Goal: Communication & Community: Answer question/provide support

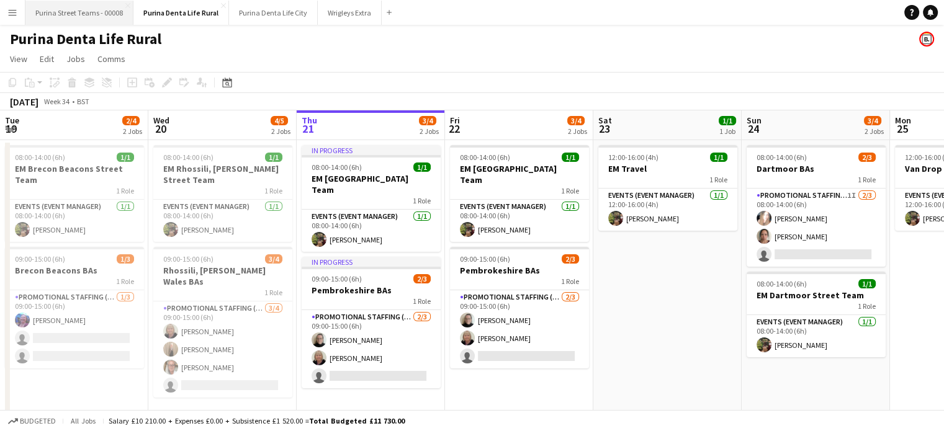
click at [89, 19] on button "Purina Street Teams - 00008 Close" at bounding box center [79, 13] width 108 height 24
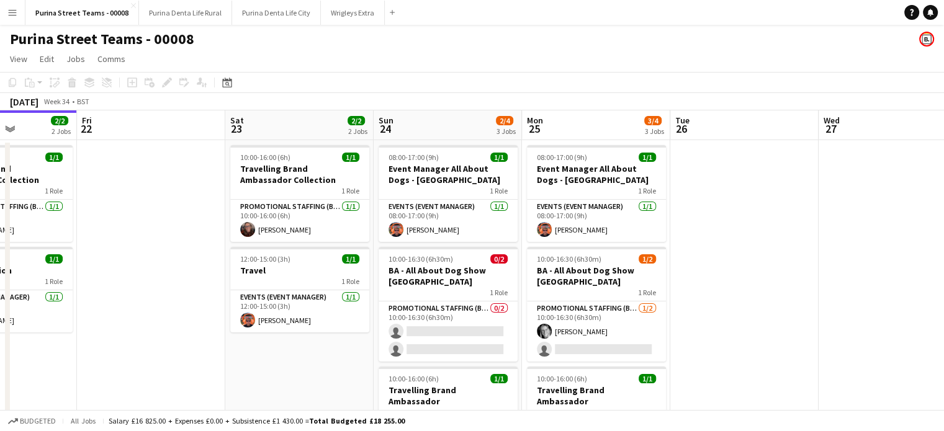
scroll to position [0, 568]
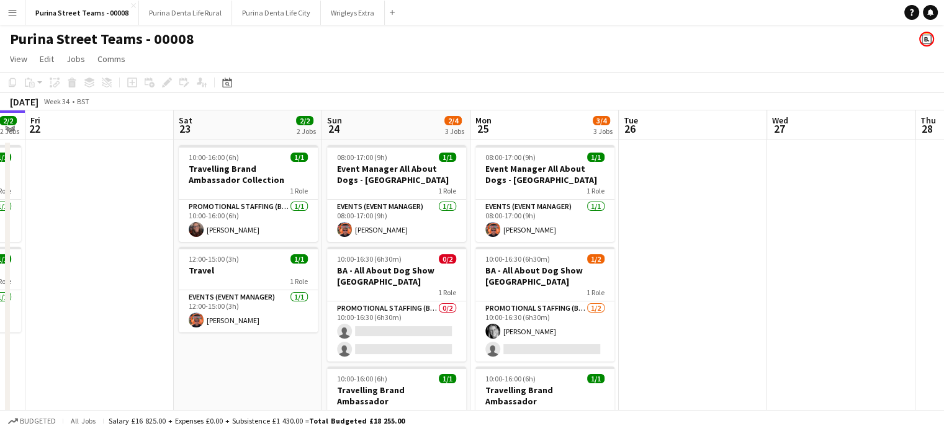
drag, startPoint x: 762, startPoint y: 286, endPoint x: 491, endPoint y: 281, distance: 271.2
click at [491, 281] on app-calendar-viewport "Mon 18 2/2 2 Jobs Tue 19 Wed 20 Thu 21 2/2 2 Jobs Fri 22 Sat 23 2/2 2 Jobs Sun …" at bounding box center [472, 300] width 944 height 381
click at [736, 287] on app-date-cell at bounding box center [693, 315] width 148 height 351
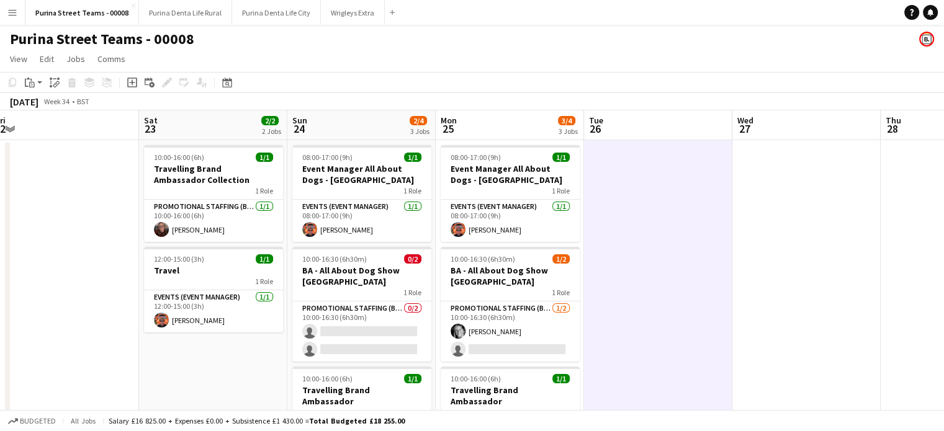
drag, startPoint x: 736, startPoint y: 287, endPoint x: 700, endPoint y: 284, distance: 36.2
click at [700, 284] on app-calendar-viewport "Tue 19 Wed 20 Thu 21 2/2 2 Jobs Fri 22 Sat 23 2/2 2 Jobs Sun 24 2/4 3 Jobs Mon …" at bounding box center [472, 300] width 944 height 381
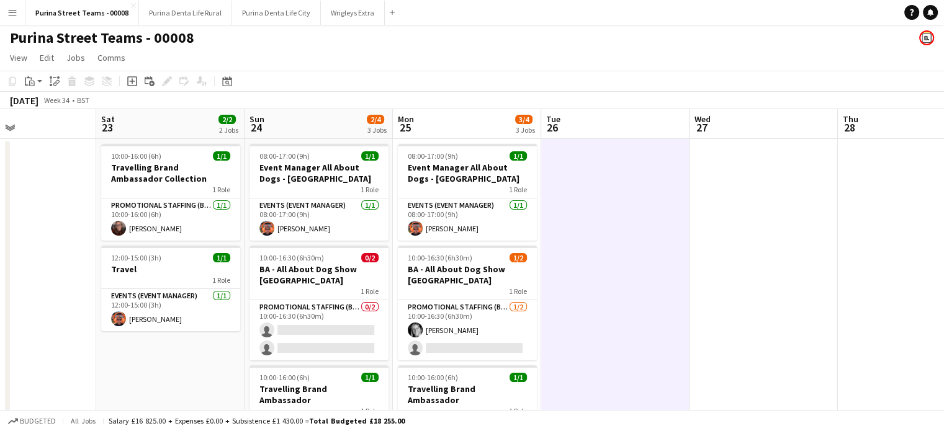
drag, startPoint x: 774, startPoint y: 293, endPoint x: 782, endPoint y: 253, distance: 41.0
click at [782, 253] on app-calendar-viewport "Wed 20 Thu 21 2/2 2 Jobs Fri 22 Sat 23 2/2 2 Jobs Sun 24 2/4 3 Jobs Mon 25 3/4 …" at bounding box center [472, 299] width 944 height 381
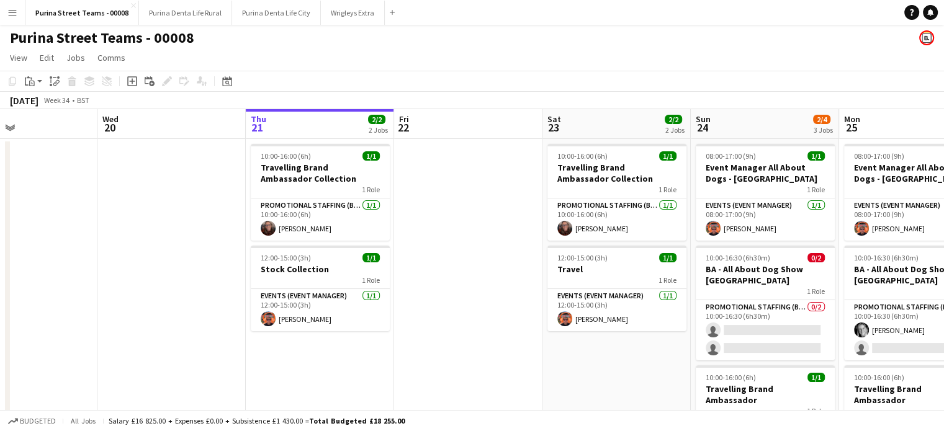
scroll to position [0, 349]
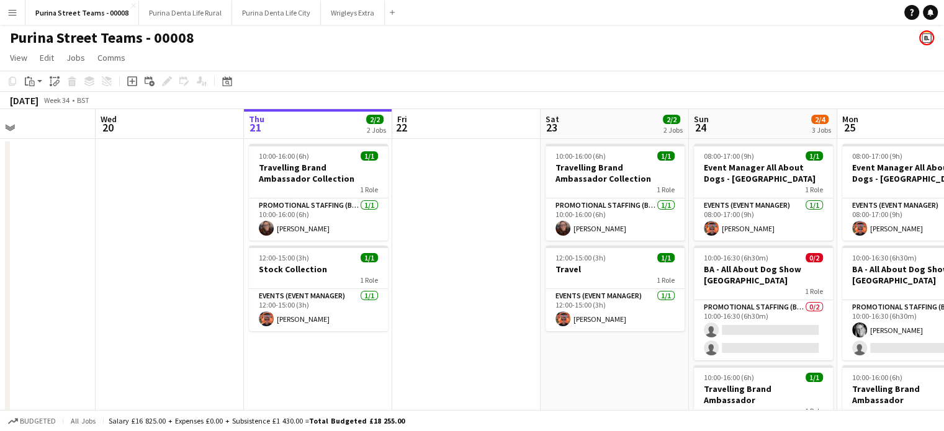
drag, startPoint x: 290, startPoint y: 256, endPoint x: 685, endPoint y: 207, distance: 398.2
click at [685, 207] on app-calendar-viewport "Sun 17 2/2 2 Jobs Mon 18 2/2 2 Jobs Tue 19 Wed 20 Thu 21 2/2 2 Jobs Fri 22 Sat …" at bounding box center [472, 299] width 944 height 381
click at [187, 12] on button "Purina Denta Life Rural Close" at bounding box center [185, 13] width 93 height 24
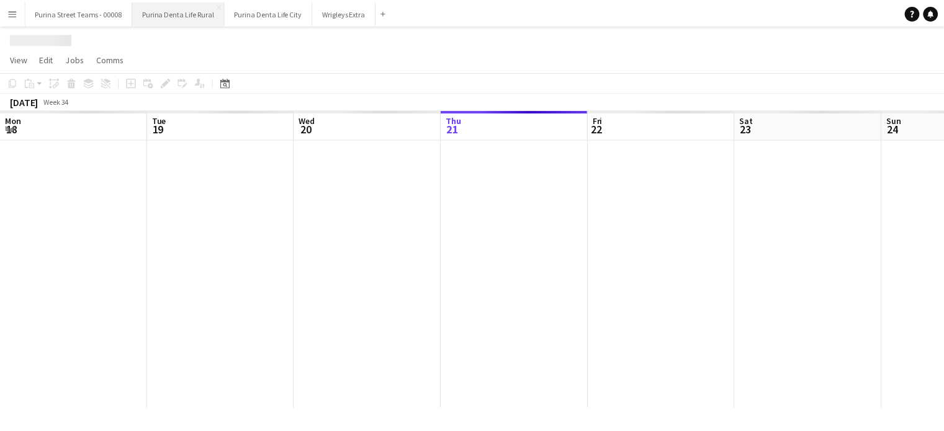
scroll to position [0, 297]
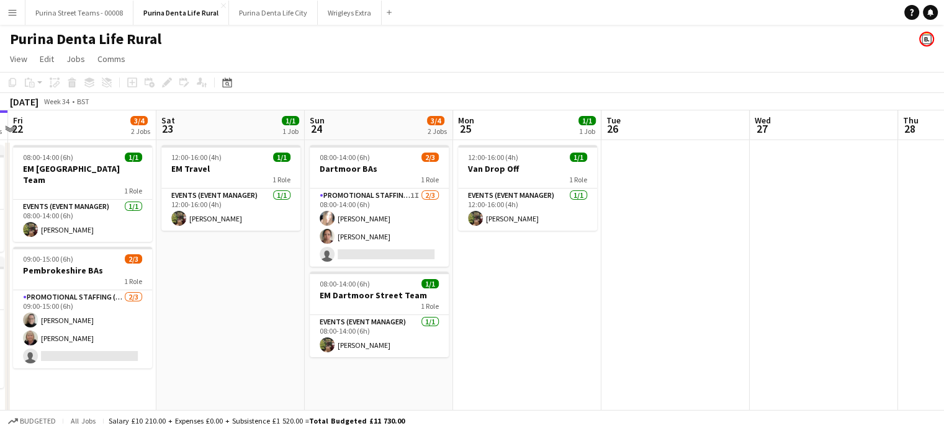
drag, startPoint x: 547, startPoint y: 289, endPoint x: 259, endPoint y: 275, distance: 288.8
click at [259, 275] on app-calendar-viewport "Mon 18 1/1 1 Job Tue 19 2/4 2 Jobs Wed 20 4/5 2 Jobs Thu 21 3/4 2 Jobs Fri 22 3…" at bounding box center [472, 267] width 944 height 314
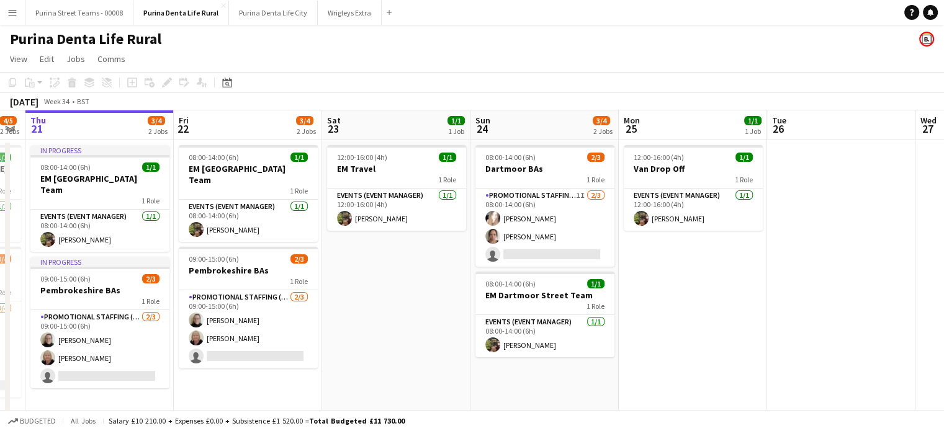
drag, startPoint x: 653, startPoint y: 325, endPoint x: 695, endPoint y: 307, distance: 45.3
click at [695, 307] on app-calendar-viewport "Tue 19 2/4 2 Jobs Wed 20 4/5 2 Jobs Thu 21 3/4 2 Jobs Fri 22 3/4 2 Jobs Sat 23 …" at bounding box center [472, 267] width 944 height 314
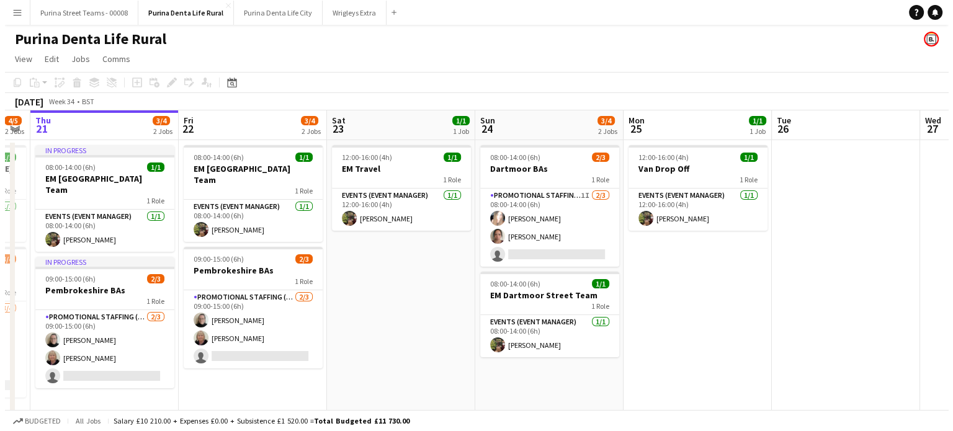
scroll to position [0, 395]
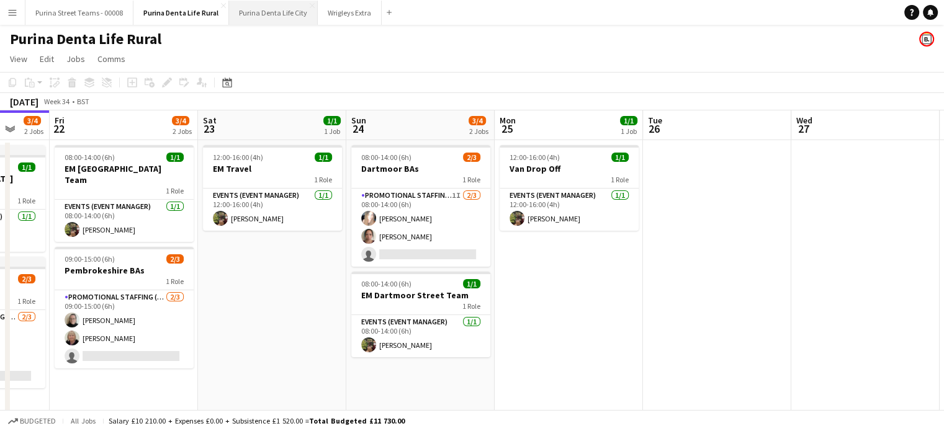
click at [259, 17] on button "Purina Denta Life City Close" at bounding box center [273, 13] width 89 height 24
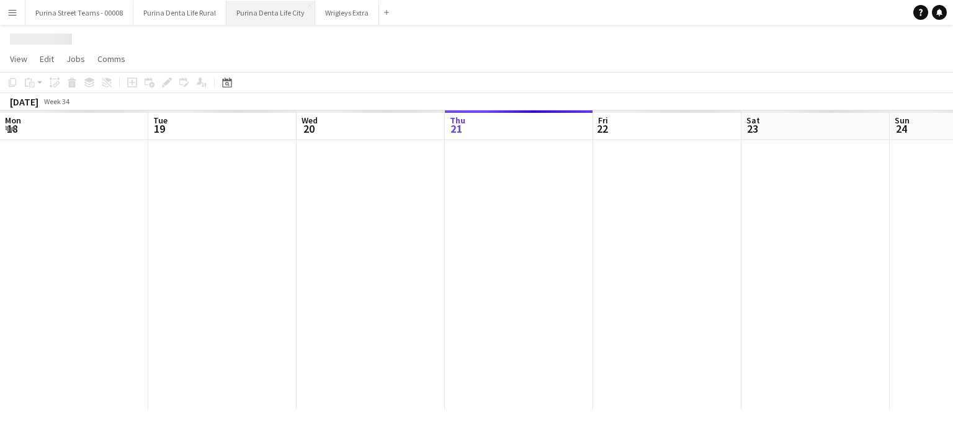
scroll to position [0, 297]
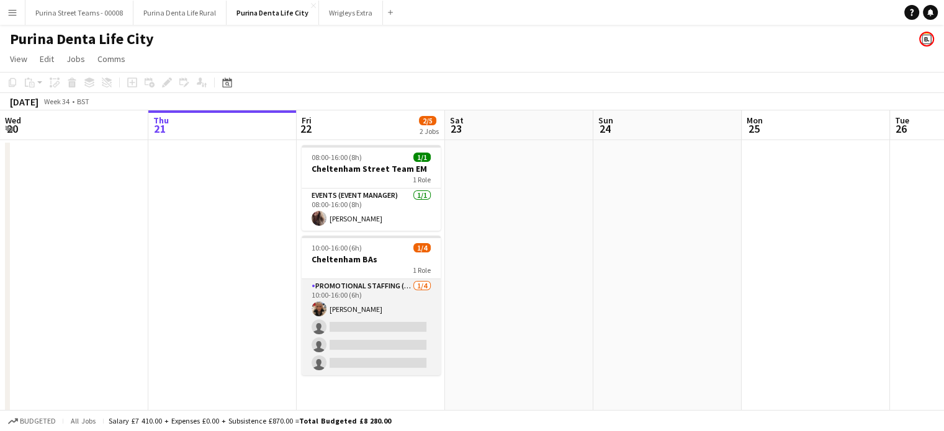
click at [331, 308] on app-card-role "Promotional Staffing (Brand Ambassadors) [DATE] 10:00-16:00 (6h) [PERSON_NAME] …" at bounding box center [371, 327] width 139 height 96
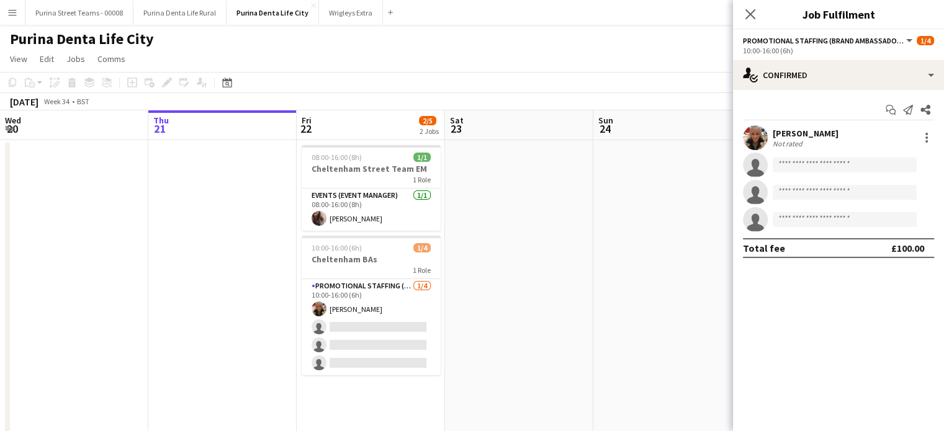
click at [20, 4] on button "Menu" at bounding box center [12, 12] width 25 height 25
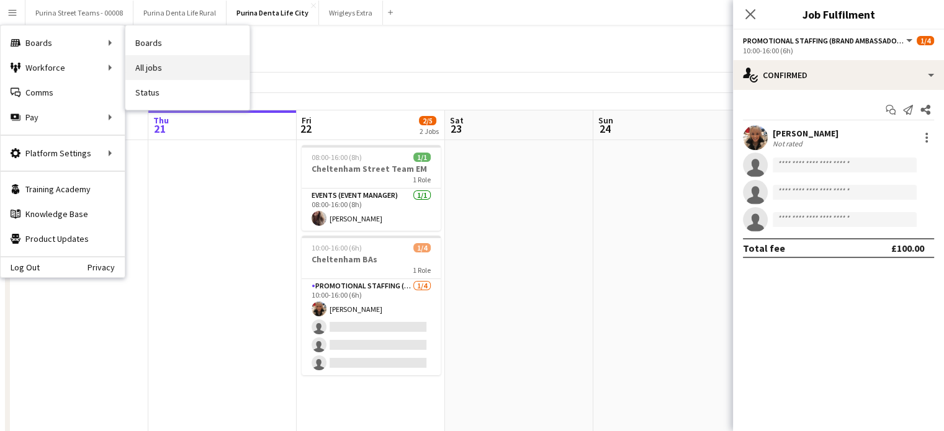
click at [155, 63] on link "All jobs" at bounding box center [187, 67] width 124 height 25
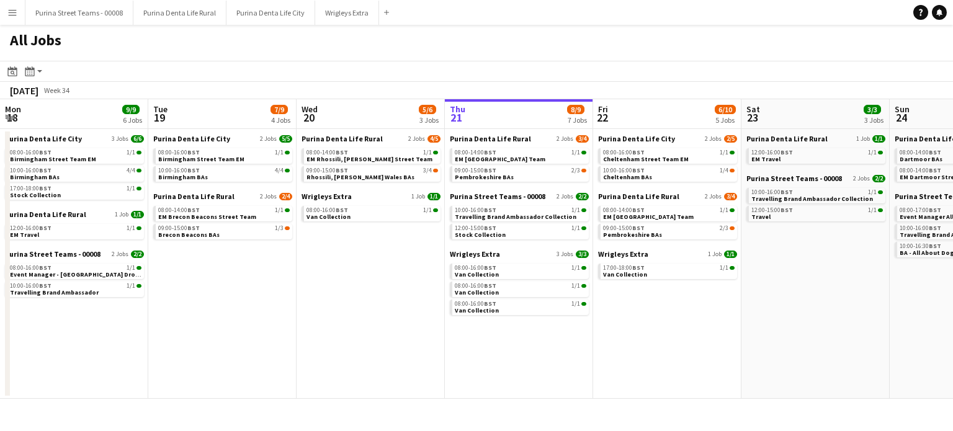
scroll to position [0, 297]
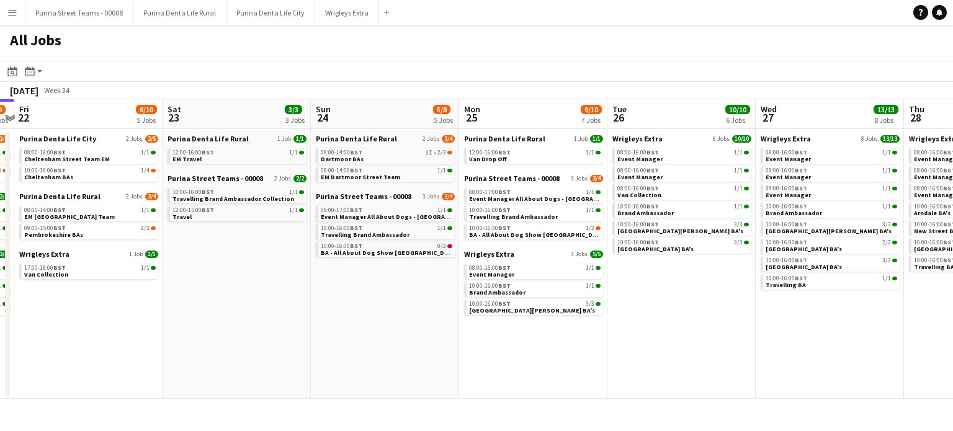
drag, startPoint x: 532, startPoint y: 255, endPoint x: 249, endPoint y: 271, distance: 283.4
click at [249, 271] on app-calendar-viewport "Tue 19 7/9 4 Jobs Wed 20 5/6 3 Jobs Thu 21 8/9 7 Jobs Fri 22 6/10 5 Jobs Sat 23…" at bounding box center [476, 249] width 953 height 300
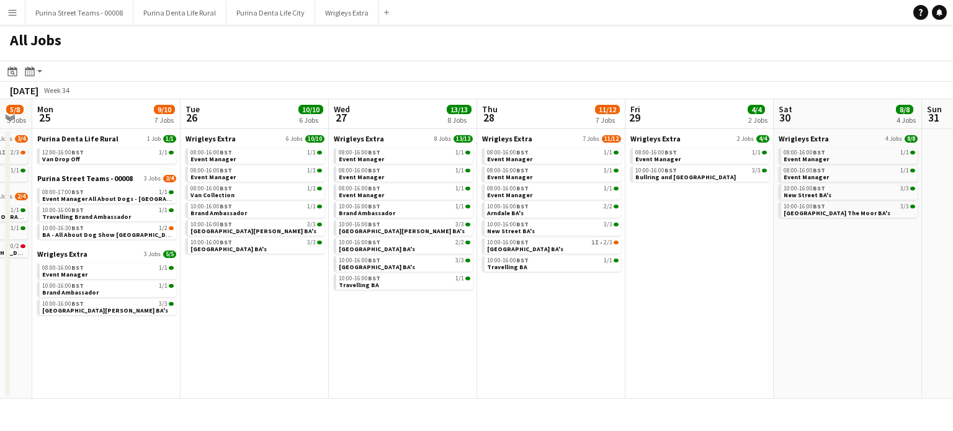
scroll to position [0, 562]
drag, startPoint x: 760, startPoint y: 307, endPoint x: 333, endPoint y: 321, distance: 427.7
click at [333, 321] on app-calendar-viewport "Thu 21 8/9 7 Jobs Fri 22 6/10 5 Jobs Sat 23 3/3 3 Jobs Sun 24 5/8 5 Jobs Mon 25…" at bounding box center [476, 249] width 953 height 300
click at [354, 8] on button "Wrigleys Extra Close" at bounding box center [347, 13] width 64 height 24
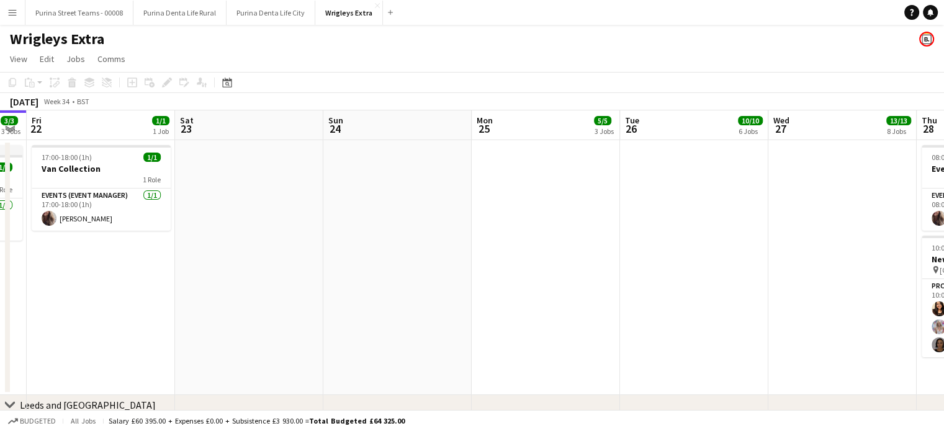
scroll to position [0, 362]
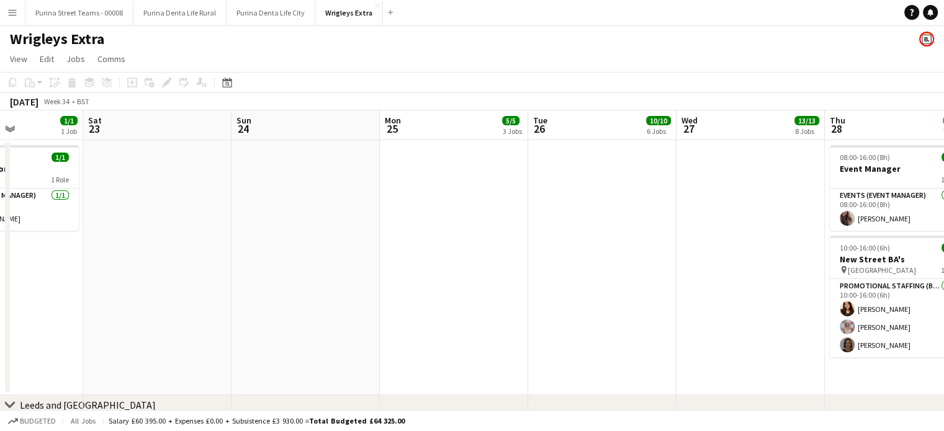
drag, startPoint x: 619, startPoint y: 251, endPoint x: 257, endPoint y: 248, distance: 361.7
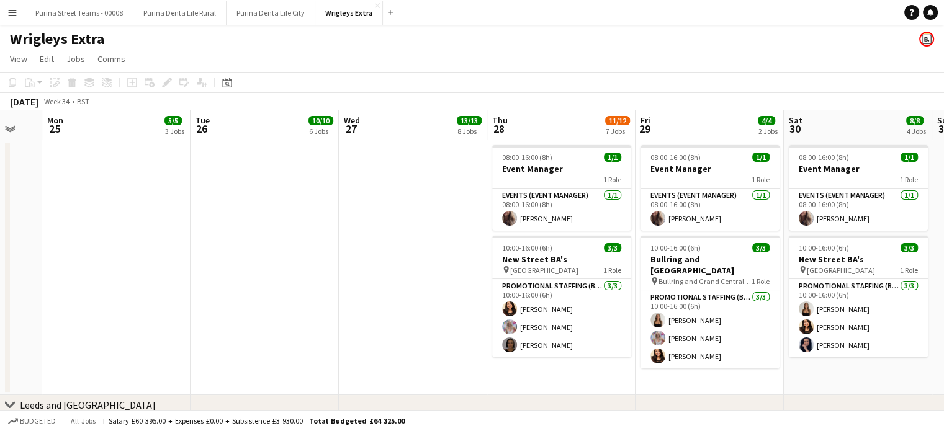
drag, startPoint x: 599, startPoint y: 276, endPoint x: 262, endPoint y: 270, distance: 337.6
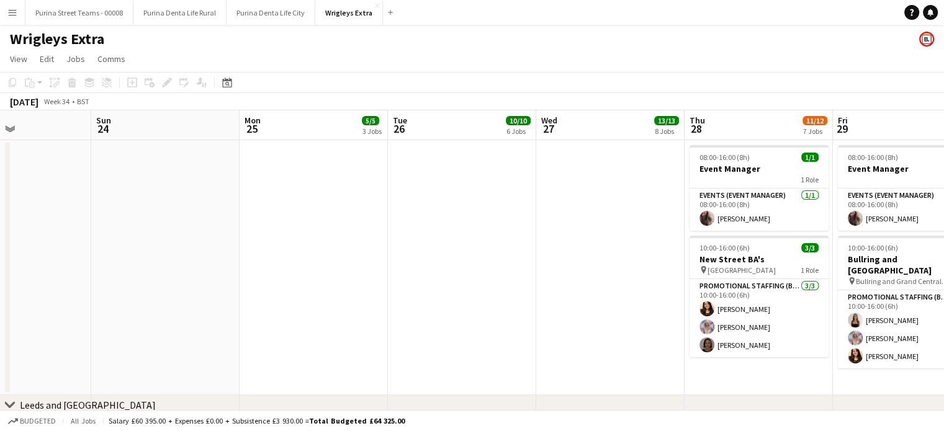
drag, startPoint x: 258, startPoint y: 257, endPoint x: 387, endPoint y: 242, distance: 129.3
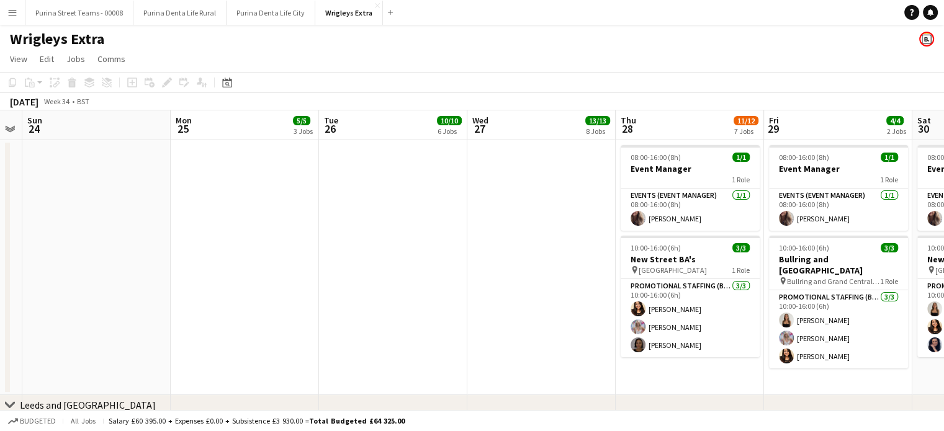
click at [519, 305] on app-date-cell at bounding box center [541, 267] width 148 height 255
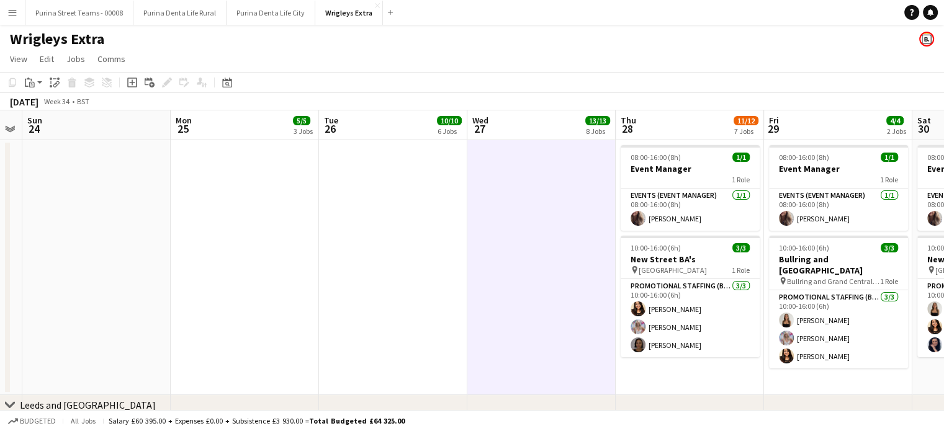
scroll to position [0, 0]
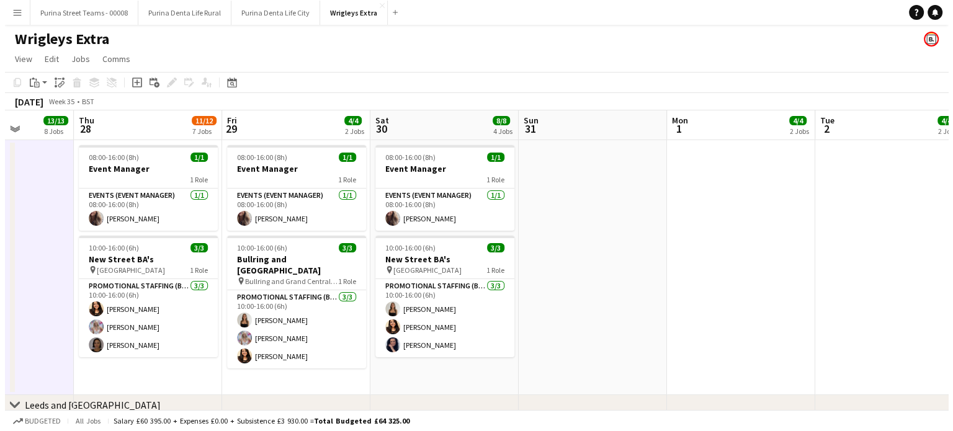
scroll to position [0, 376]
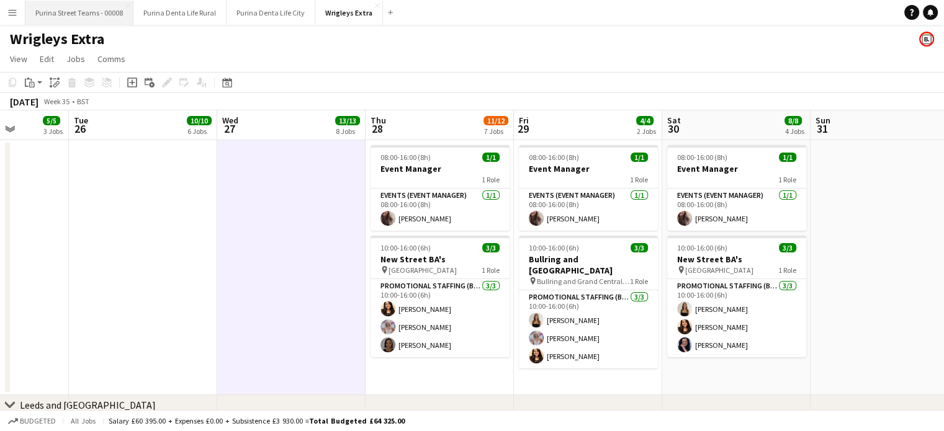
click at [65, 9] on button "Purina Street Teams - 00008 Close" at bounding box center [79, 13] width 108 height 24
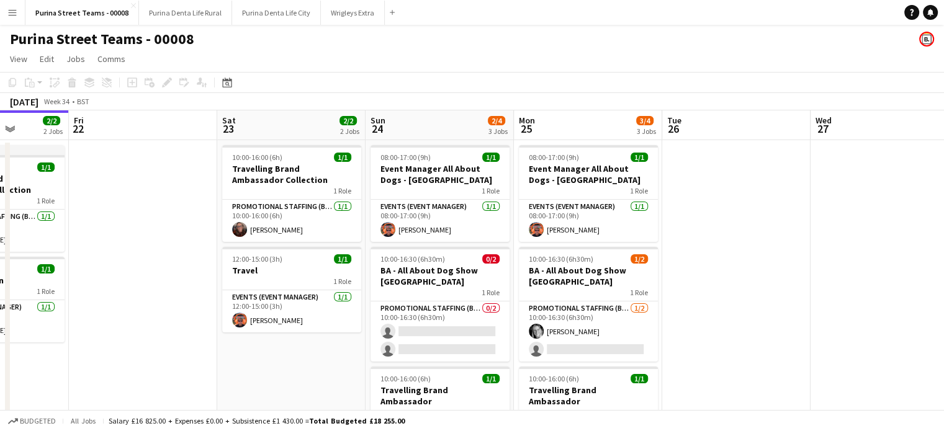
drag, startPoint x: 397, startPoint y: 234, endPoint x: 205, endPoint y: 220, distance: 192.8
click at [205, 220] on app-calendar-viewport "Mon 18 2/2 2 Jobs Tue 19 Wed 20 Thu 21 2/2 2 Jobs Fri 22 Sat 23 2/2 2 Jobs Sun …" at bounding box center [472, 300] width 944 height 381
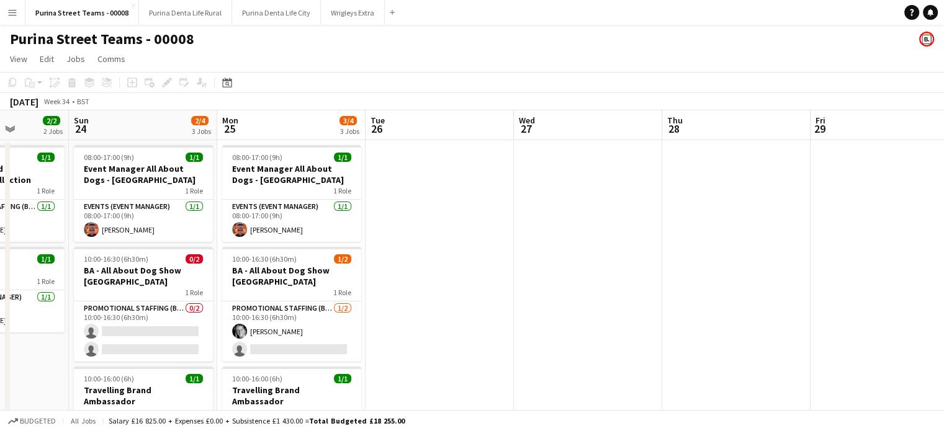
scroll to position [0, 380]
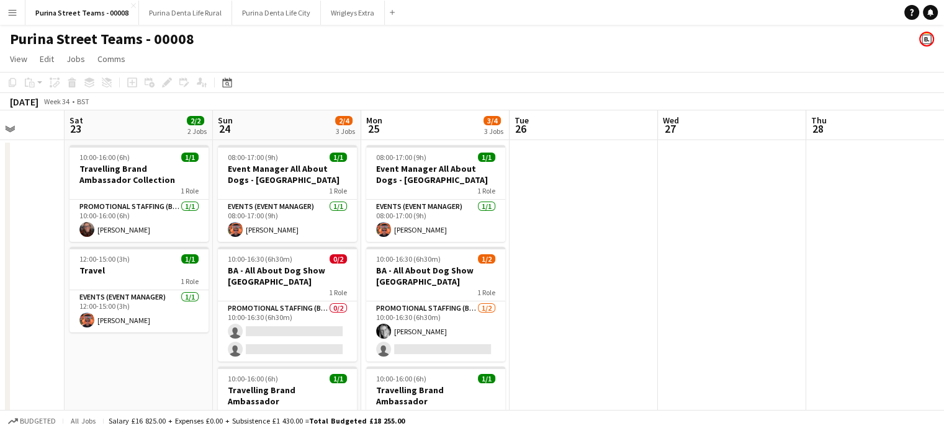
drag, startPoint x: 771, startPoint y: 215, endPoint x: 618, endPoint y: 218, distance: 152.7
click at [618, 218] on app-calendar-viewport "Wed 20 Thu 21 2/2 2 Jobs Fri 22 Sat 23 2/2 2 Jobs Sun 24 2/4 3 Jobs Mon 25 3/4 …" at bounding box center [472, 300] width 944 height 381
click at [181, 14] on button "Purina Denta Life Rural Close" at bounding box center [185, 13] width 93 height 24
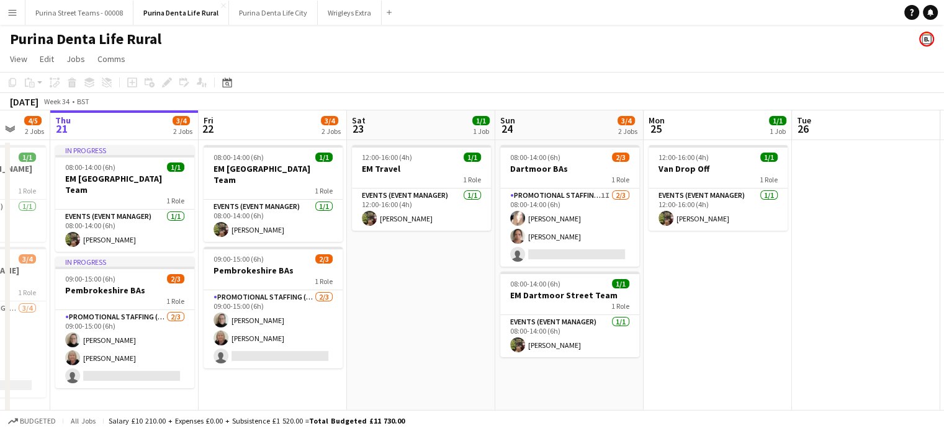
scroll to position [0, 390]
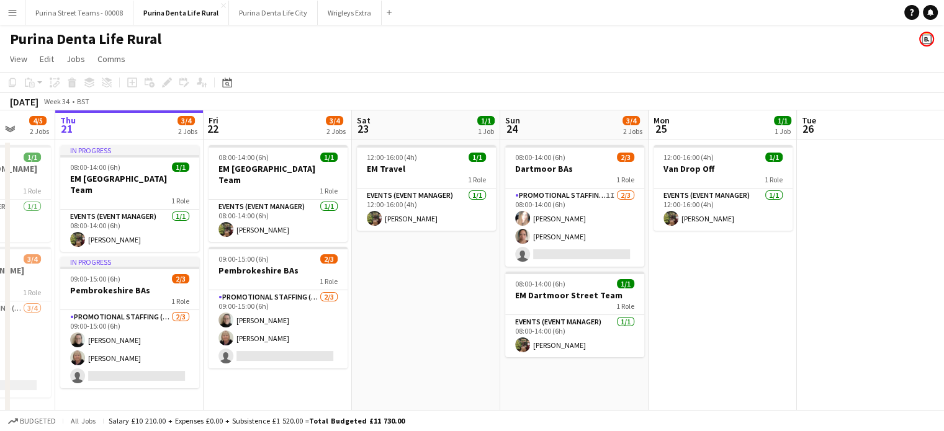
drag, startPoint x: 527, startPoint y: 333, endPoint x: 535, endPoint y: 334, distance: 8.8
click at [535, 334] on app-calendar-viewport "Mon 18 1/1 1 Job Tue 19 2/4 2 Jobs Wed 20 4/5 2 Jobs Thu 21 3/4 2 Jobs Fri 22 3…" at bounding box center [472, 267] width 944 height 314
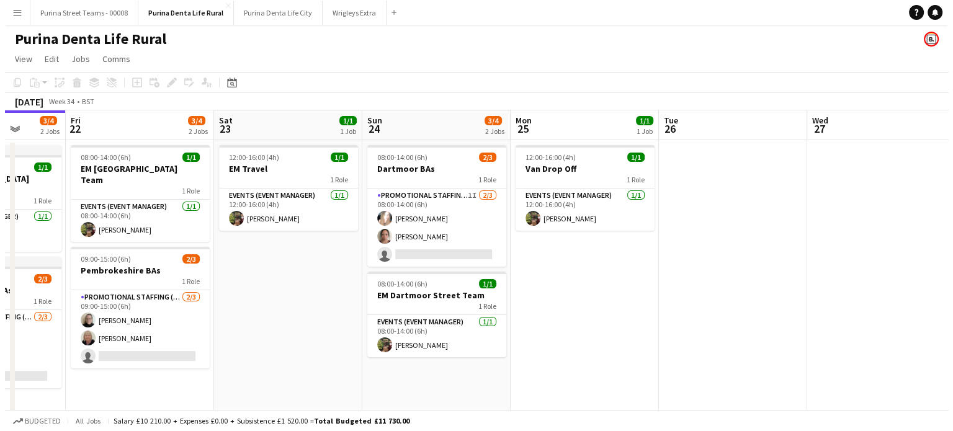
scroll to position [0, 404]
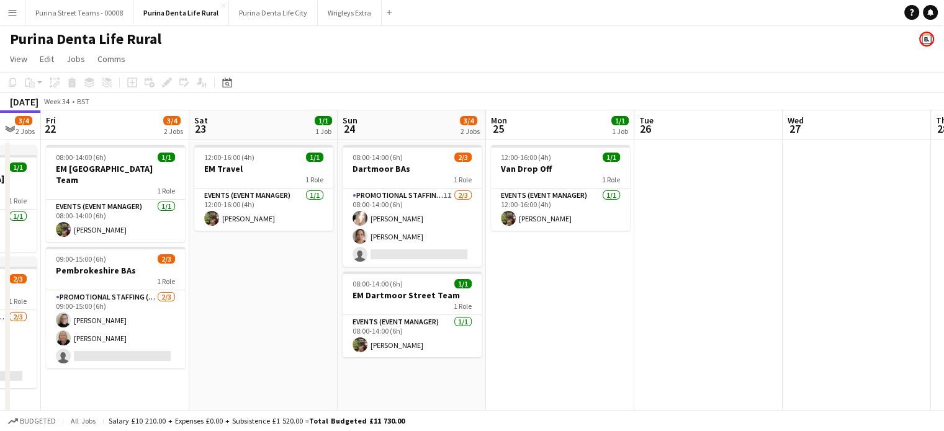
drag, startPoint x: 593, startPoint y: 320, endPoint x: 283, endPoint y: 318, distance: 310.2
click at [283, 318] on app-calendar-viewport "Tue 19 2/4 2 Jobs Wed 20 4/5 2 Jobs Thu 21 3/4 2 Jobs Fri 22 3/4 2 Jobs Sat 23 …" at bounding box center [472, 267] width 944 height 314
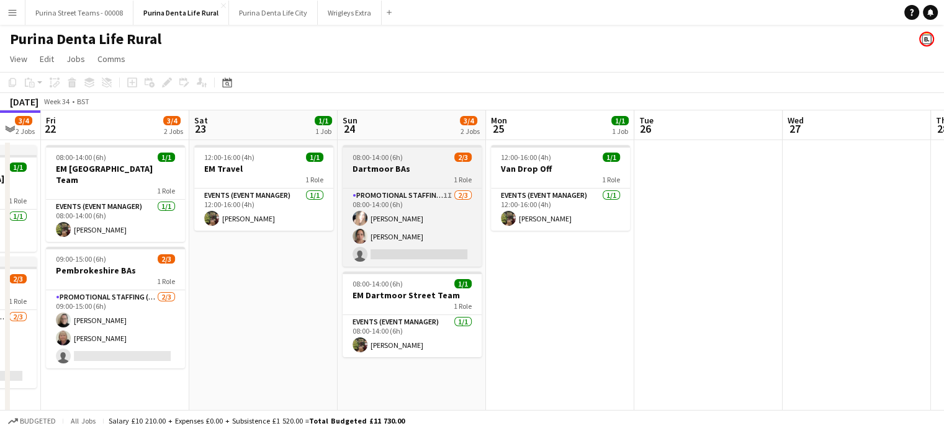
click at [373, 169] on h3 "Dartmoor BAs" at bounding box center [411, 168] width 139 height 11
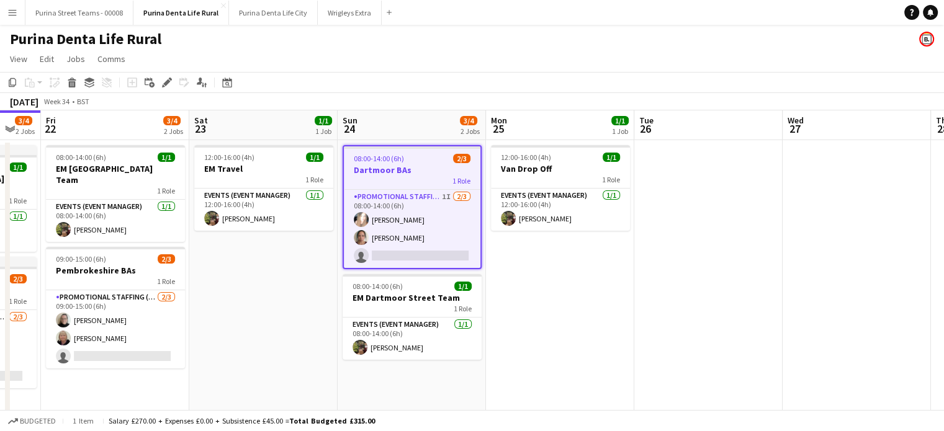
drag, startPoint x: 164, startPoint y: 79, endPoint x: 212, endPoint y: 76, distance: 47.8
click at [164, 78] on icon "Edit" at bounding box center [167, 83] width 10 height 10
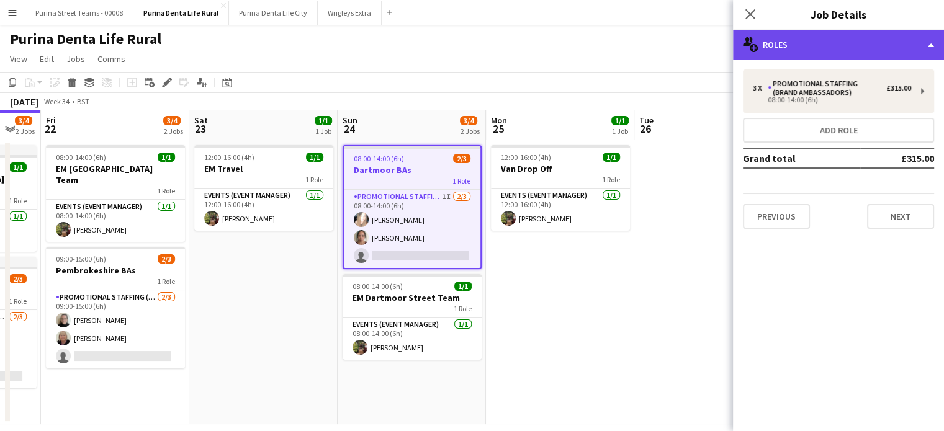
click at [794, 54] on div "multiple-users-add Roles" at bounding box center [838, 45] width 211 height 30
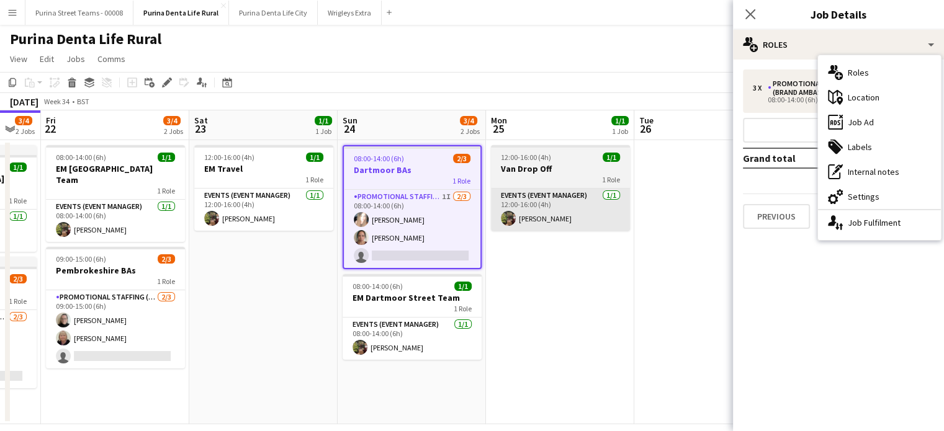
click at [402, 220] on app-card-role "Promotional Staffing (Brand Ambassadors) 1I [DATE] 08:00-14:00 (6h) [PERSON_NAM…" at bounding box center [412, 229] width 136 height 78
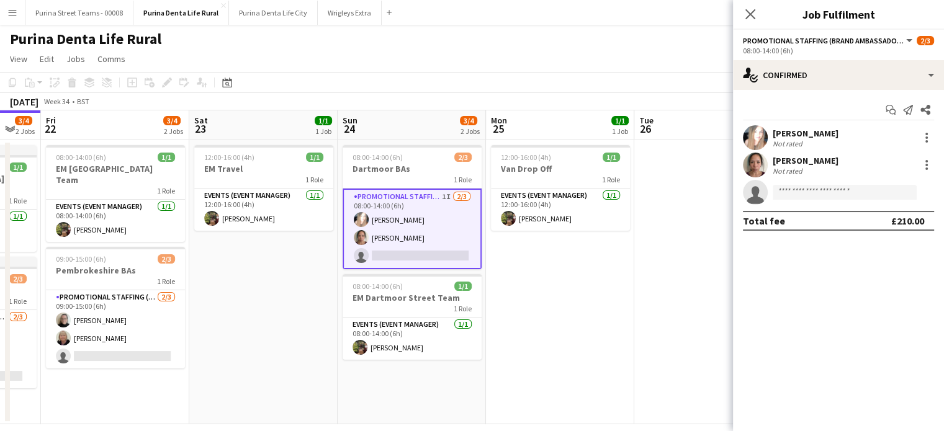
click at [792, 133] on div "[PERSON_NAME]" at bounding box center [805, 133] width 66 height 11
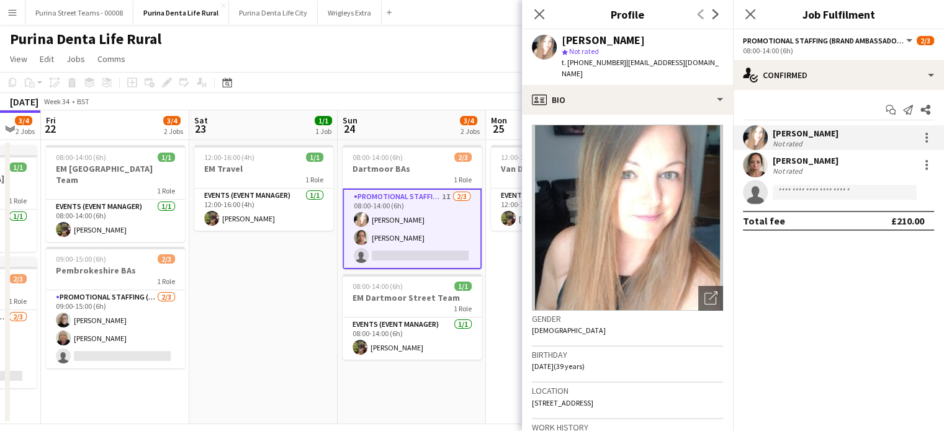
drag, startPoint x: 618, startPoint y: 63, endPoint x: 713, endPoint y: 61, distance: 95.6
click at [713, 61] on div "[PERSON_NAME] star Not rated t. [PHONE_NUMBER] | [EMAIL_ADDRESS][DOMAIN_NAME]" at bounding box center [627, 57] width 211 height 55
copy span "[EMAIL_ADDRESS][DOMAIN_NAME]"
click at [784, 161] on div "[PERSON_NAME]" at bounding box center [805, 160] width 66 height 11
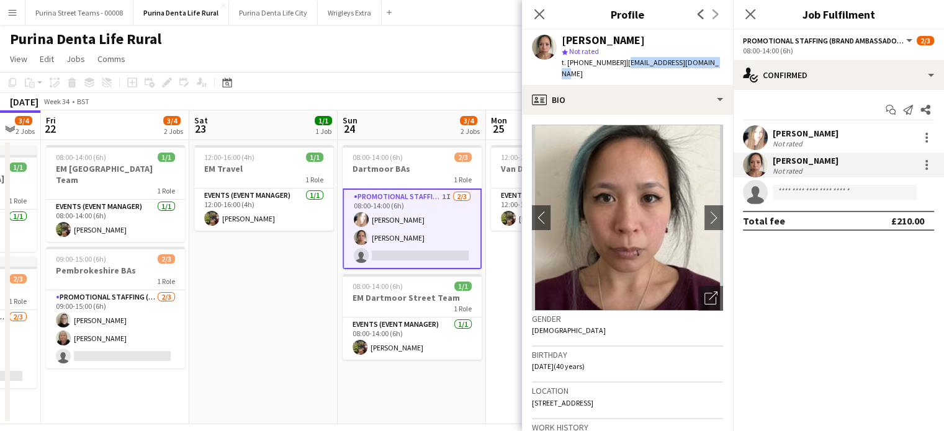
drag, startPoint x: 621, startPoint y: 61, endPoint x: 712, endPoint y: 61, distance: 91.2
click at [712, 61] on div "[PERSON_NAME] star Not rated t. [PHONE_NUMBER] | [EMAIL_ADDRESS][DOMAIN_NAME]" at bounding box center [627, 57] width 211 height 55
copy span "[EMAIL_ADDRESS][DOMAIN_NAME]"
click at [537, 11] on icon "Close pop-in" at bounding box center [539, 14] width 12 height 12
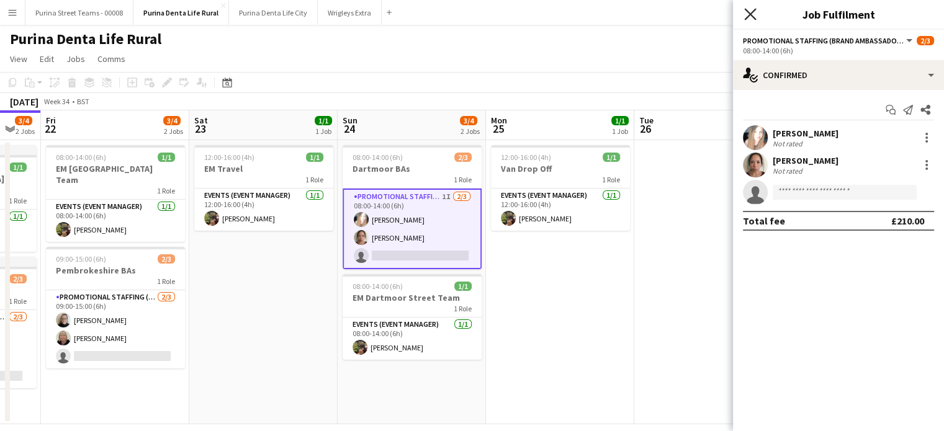
click at [748, 13] on icon at bounding box center [750, 14] width 12 height 12
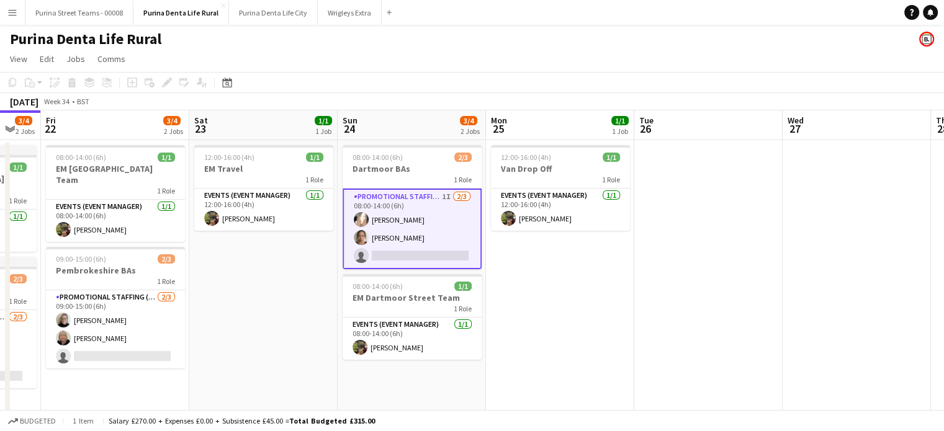
click at [259, 342] on app-date-cell "12:00-16:00 (4h) 1/1 EM Travel 1 Role Events (Event Manager) [DATE] 12:00-16:00…" at bounding box center [263, 282] width 148 height 284
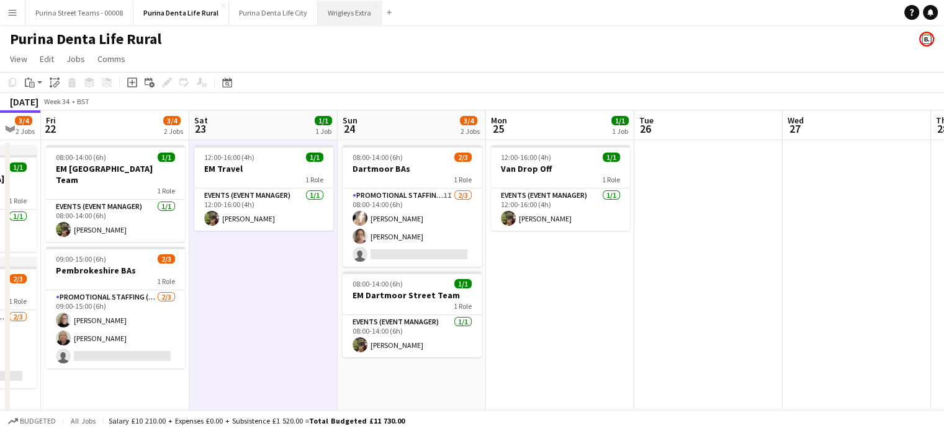
click at [329, 7] on button "Wrigleys Extra Close" at bounding box center [350, 13] width 64 height 24
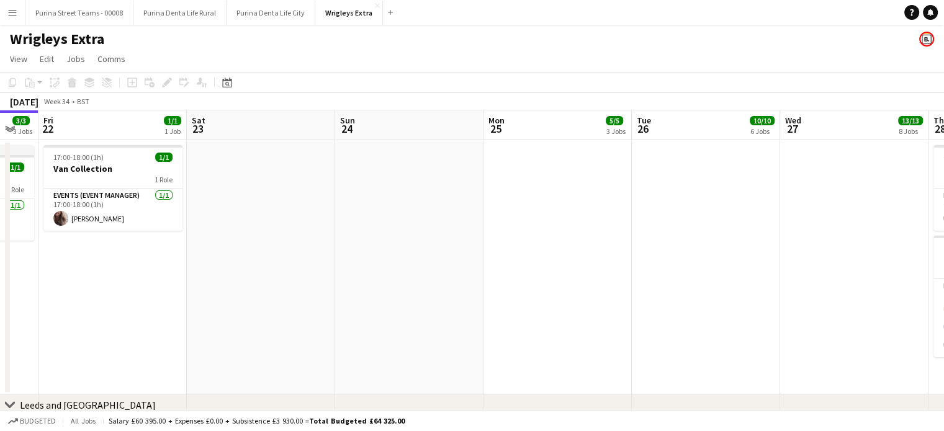
scroll to position [0, 578]
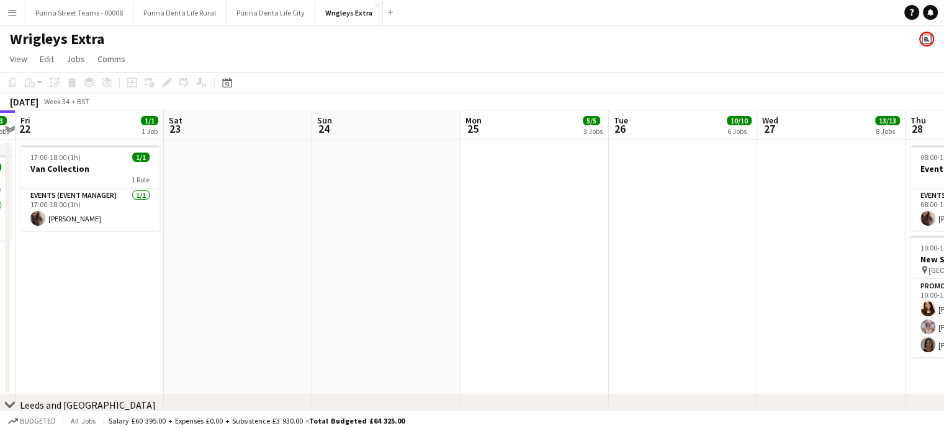
drag, startPoint x: 606, startPoint y: 266, endPoint x: 324, endPoint y: 231, distance: 283.1
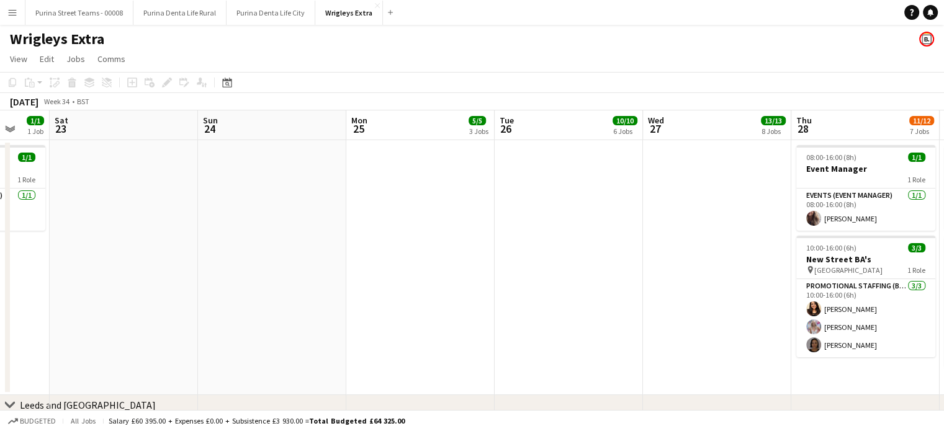
scroll to position [0, 405]
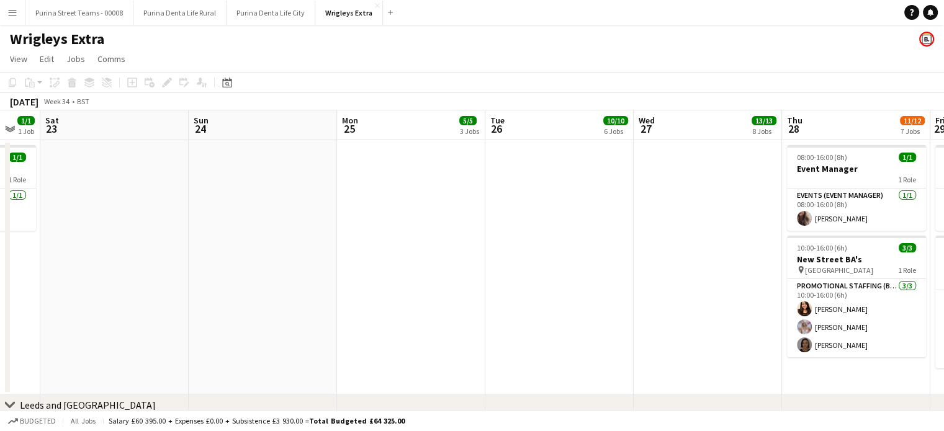
drag, startPoint x: 700, startPoint y: 336, endPoint x: 576, endPoint y: 329, distance: 123.6
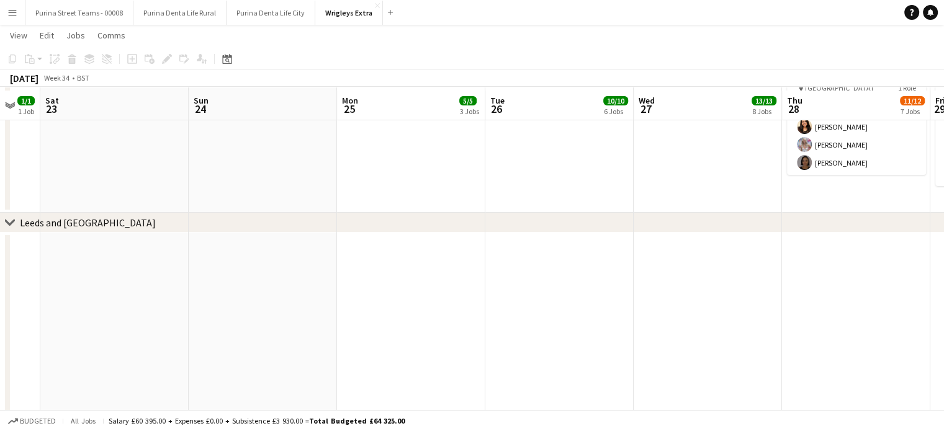
scroll to position [186, 0]
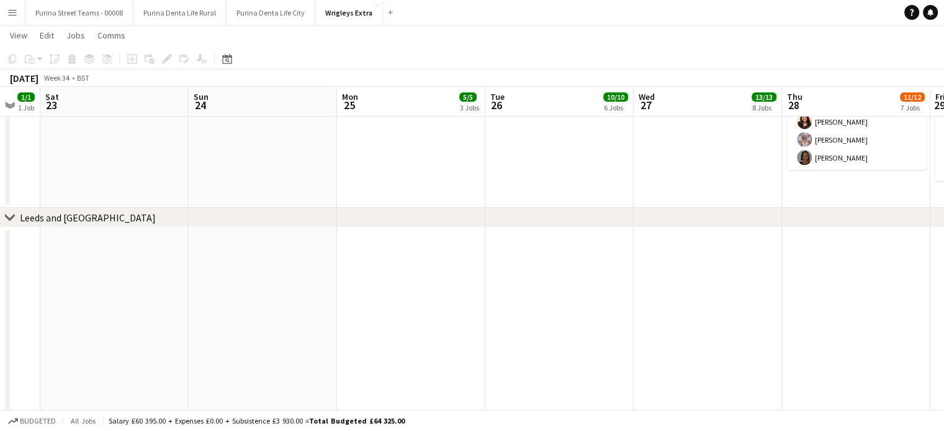
drag, startPoint x: 407, startPoint y: 324, endPoint x: 615, endPoint y: 317, distance: 208.0
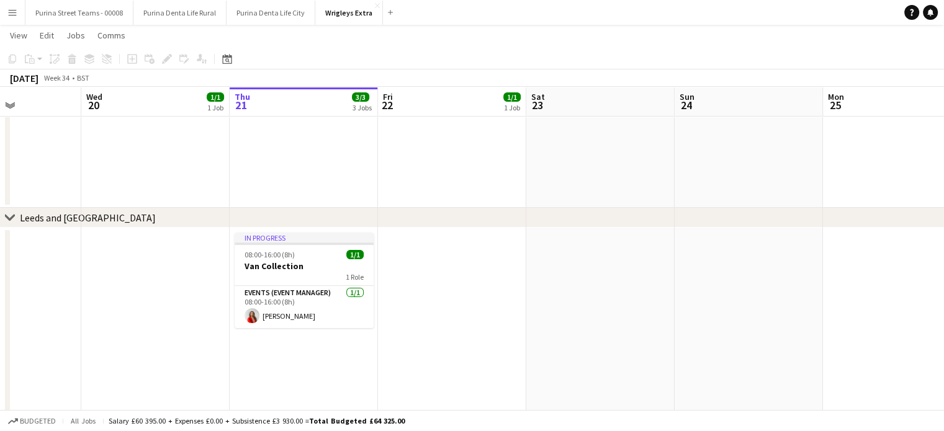
scroll to position [0, 566]
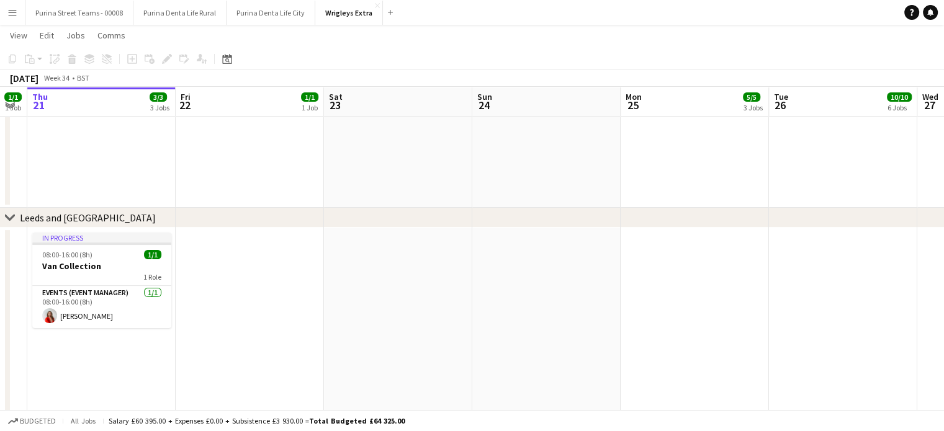
drag, startPoint x: 524, startPoint y: 305, endPoint x: 445, endPoint y: 320, distance: 80.8
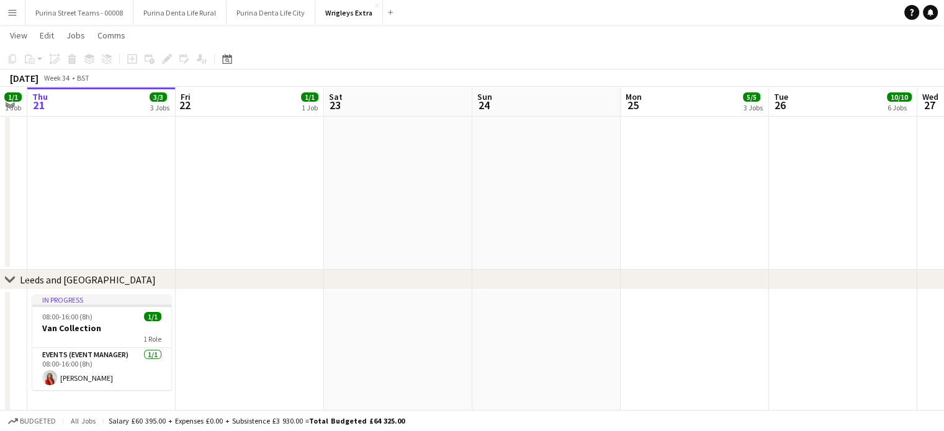
scroll to position [0, 433]
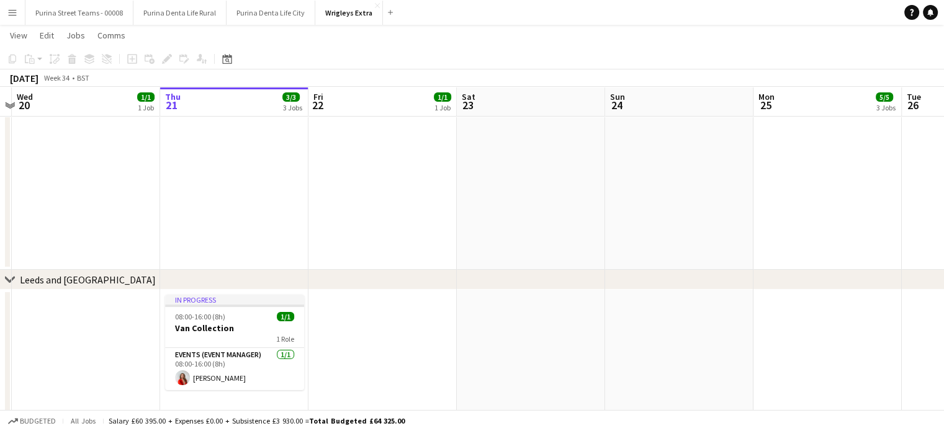
drag, startPoint x: 543, startPoint y: 315, endPoint x: 557, endPoint y: 312, distance: 13.9
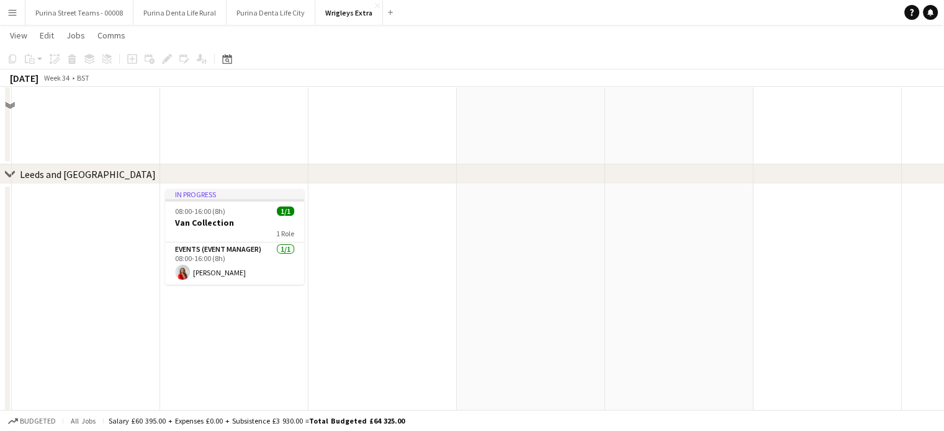
scroll to position [248, 0]
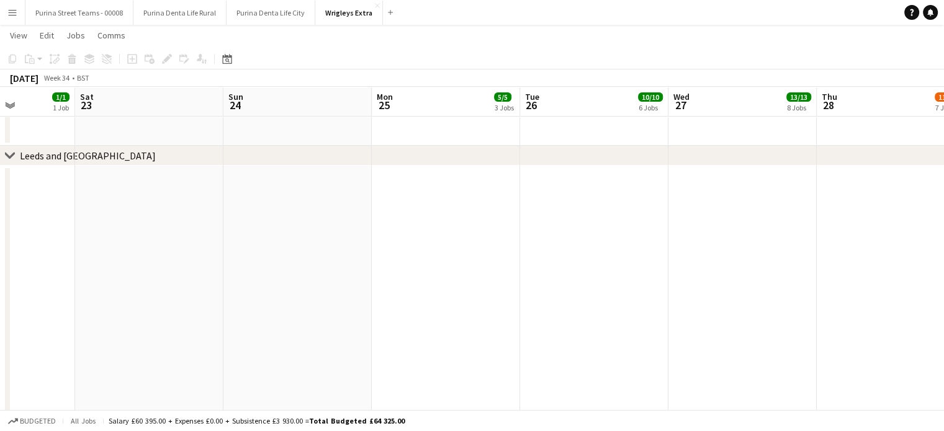
drag, startPoint x: 650, startPoint y: 279, endPoint x: 405, endPoint y: 279, distance: 245.1
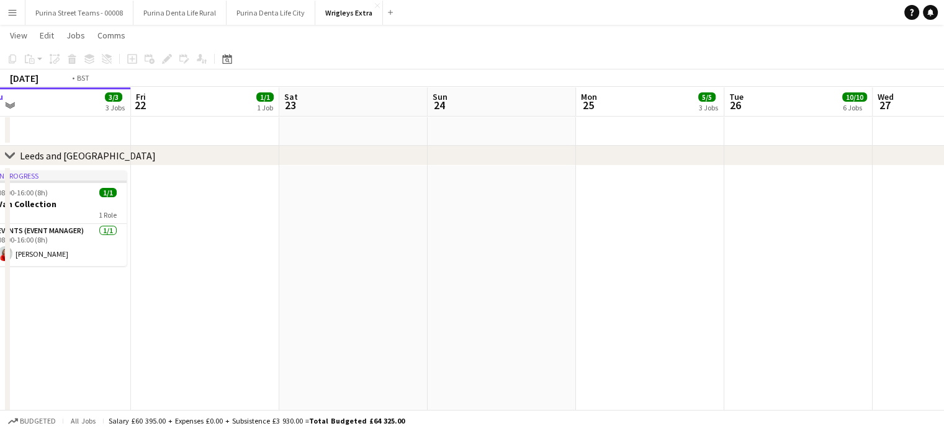
drag, startPoint x: 742, startPoint y: 273, endPoint x: 353, endPoint y: 296, distance: 389.7
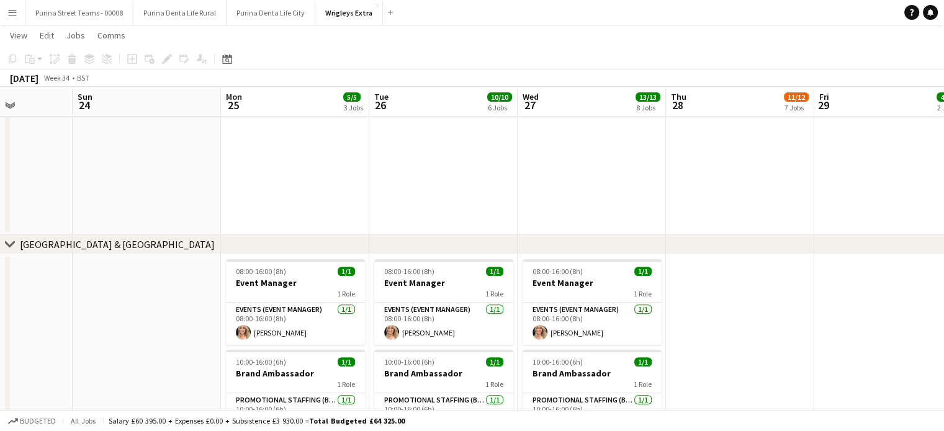
scroll to position [0, 370]
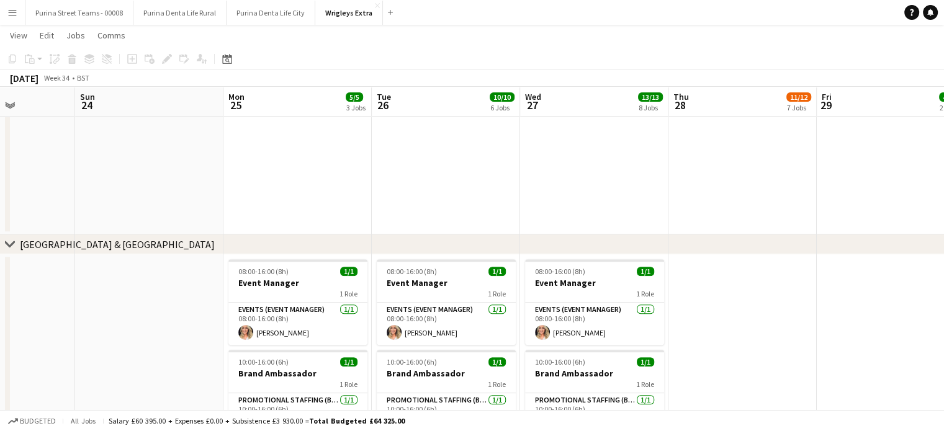
drag, startPoint x: 660, startPoint y: 310, endPoint x: 736, endPoint y: 299, distance: 77.0
click at [736, 299] on app-calendar-viewport "Thu 21 3/3 3 Jobs Fri 22 1/1 1 Job Sat 23 Sun 24 Mon 25 5/5 3 Jobs Tue 26 10/10…" at bounding box center [472, 419] width 944 height 1610
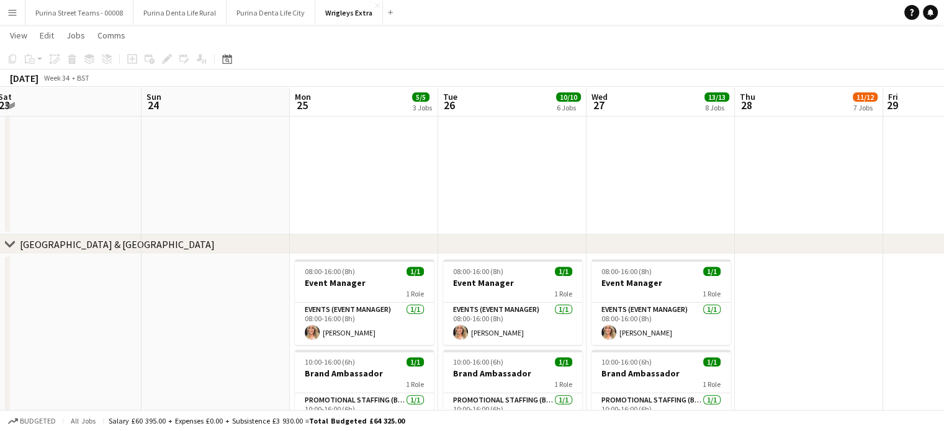
scroll to position [0, 285]
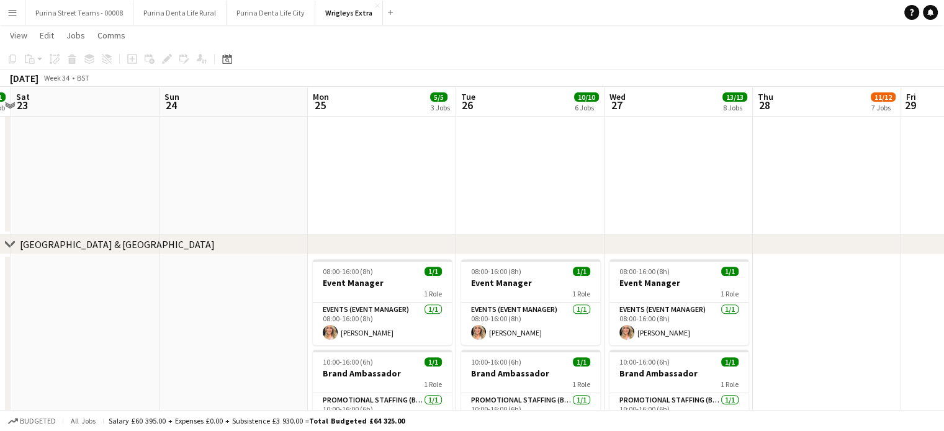
drag, startPoint x: 752, startPoint y: 334, endPoint x: 816, endPoint y: 308, distance: 69.6
click at [816, 308] on app-calendar-viewport "Thu 21 3/3 3 Jobs Fri 22 1/1 1 Job Sat 23 Sun 24 Mon 25 5/5 3 Jobs Tue 26 10/10…" at bounding box center [472, 419] width 944 height 1610
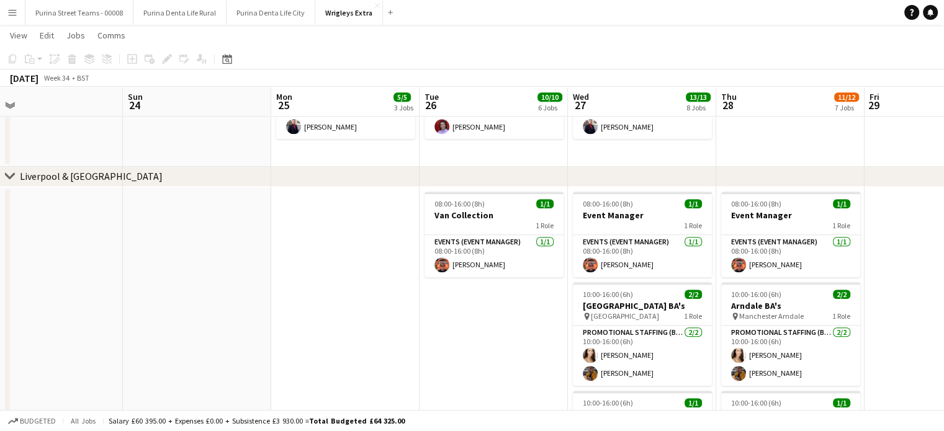
scroll to position [0, 403]
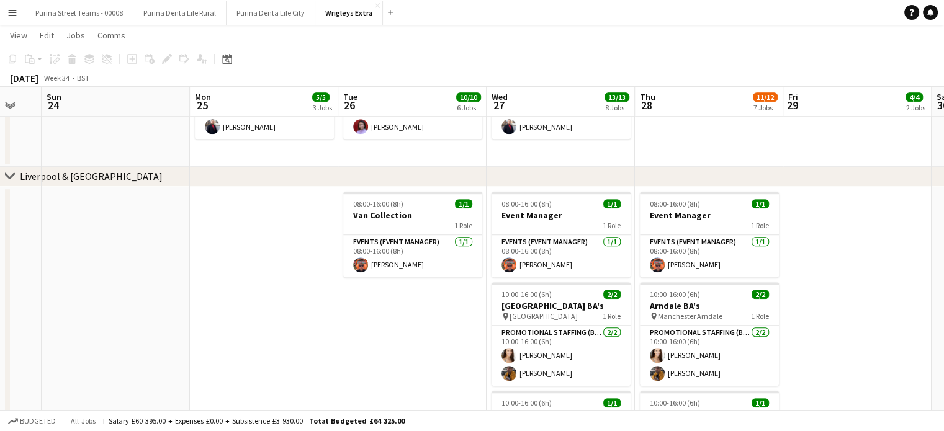
drag, startPoint x: 532, startPoint y: 357, endPoint x: 414, endPoint y: 357, distance: 117.9
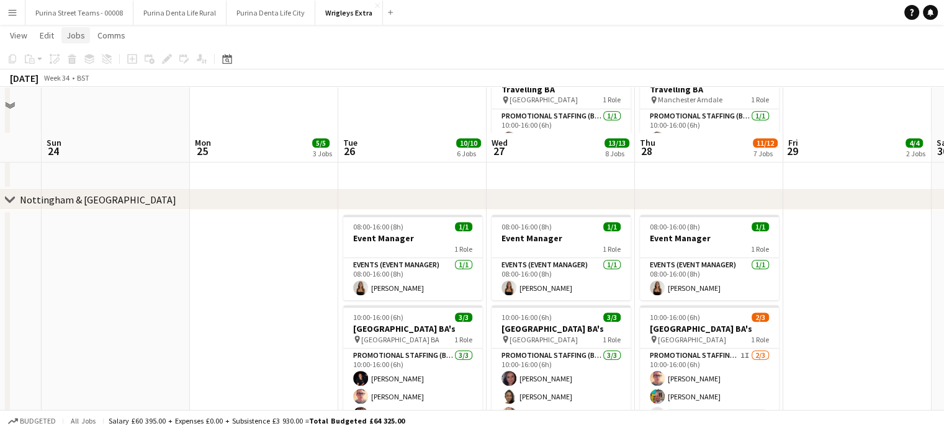
scroll to position [1179, 0]
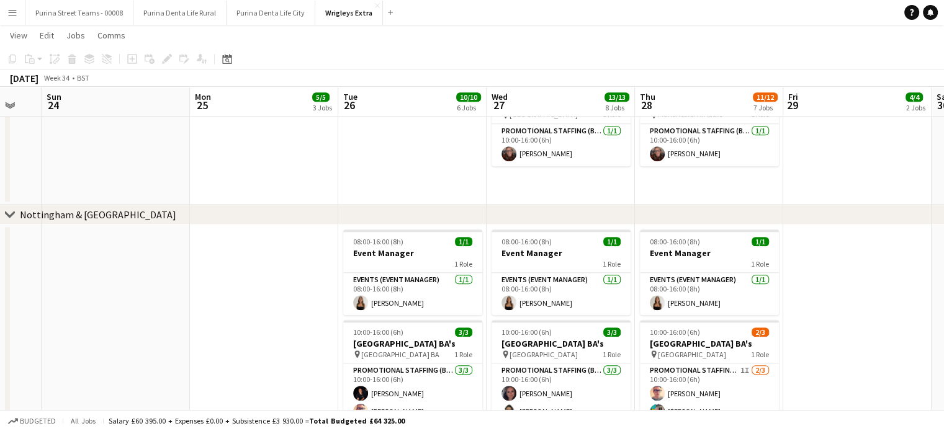
click at [12, 16] on app-icon "Menu" at bounding box center [12, 12] width 10 height 10
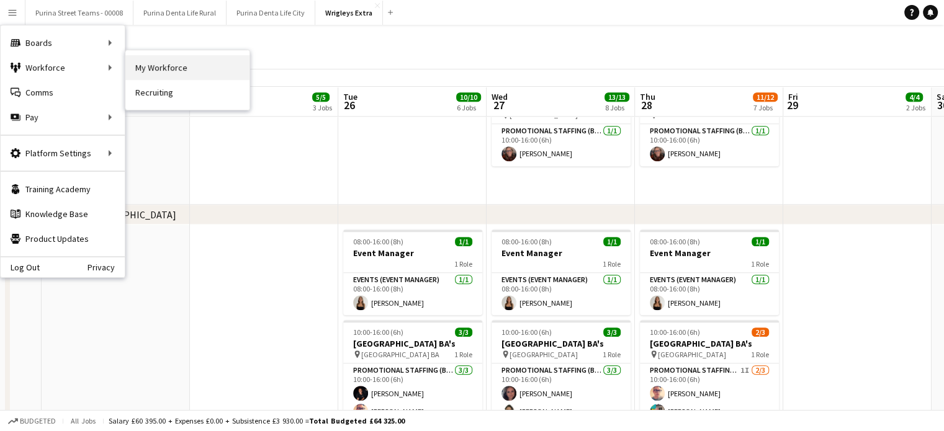
click at [181, 59] on link "My Workforce" at bounding box center [187, 67] width 124 height 25
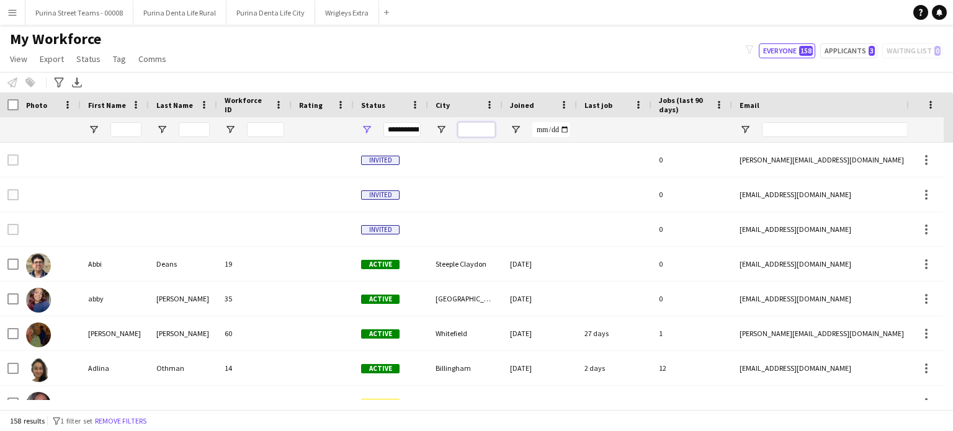
click at [489, 125] on input "City Filter Input" at bounding box center [476, 129] width 37 height 15
type input "*********"
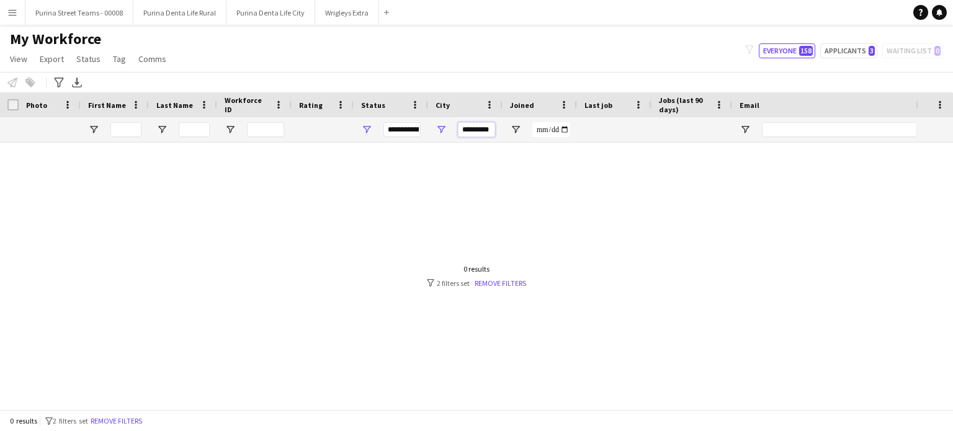
click at [481, 127] on input "*********" at bounding box center [476, 129] width 37 height 15
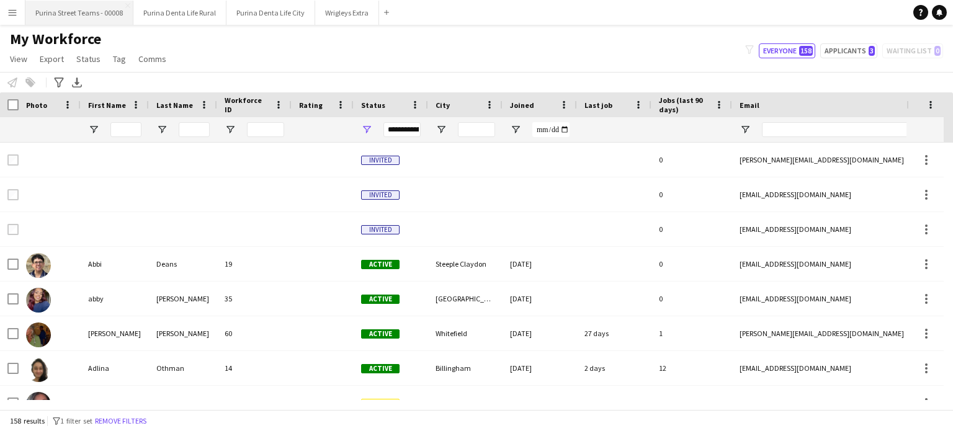
click at [71, 14] on button "Purina Street Teams - 00008 Close" at bounding box center [79, 13] width 108 height 24
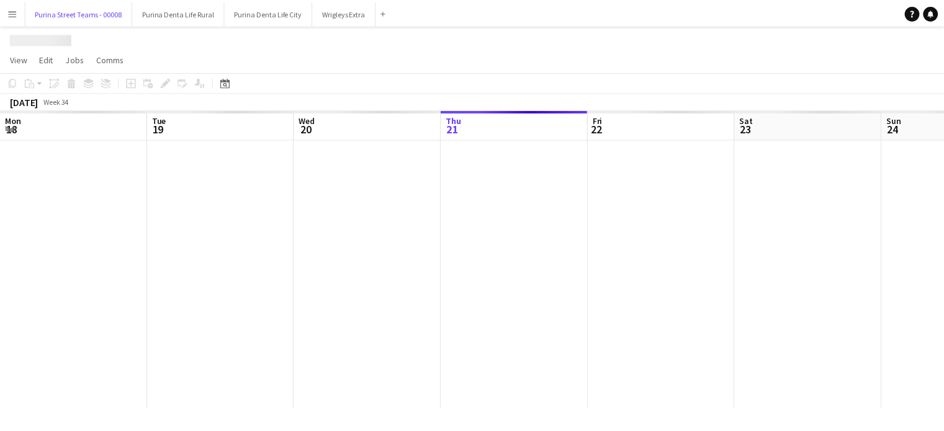
scroll to position [0, 297]
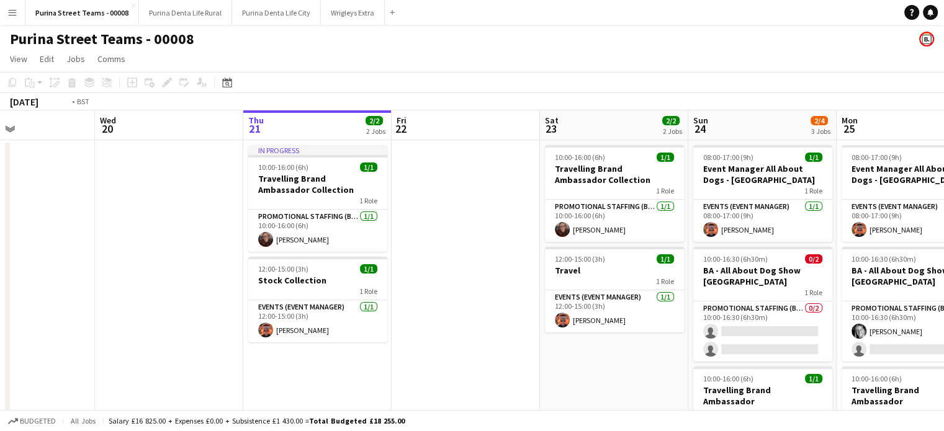
drag, startPoint x: 311, startPoint y: 282, endPoint x: 672, endPoint y: 267, distance: 360.8
click at [672, 267] on app-calendar-viewport "Mon 18 2/2 2 Jobs Tue 19 Wed 20 Thu 21 2/2 2 Jobs Fri 22 Sat 23 2/2 2 Jobs Sun …" at bounding box center [472, 300] width 944 height 381
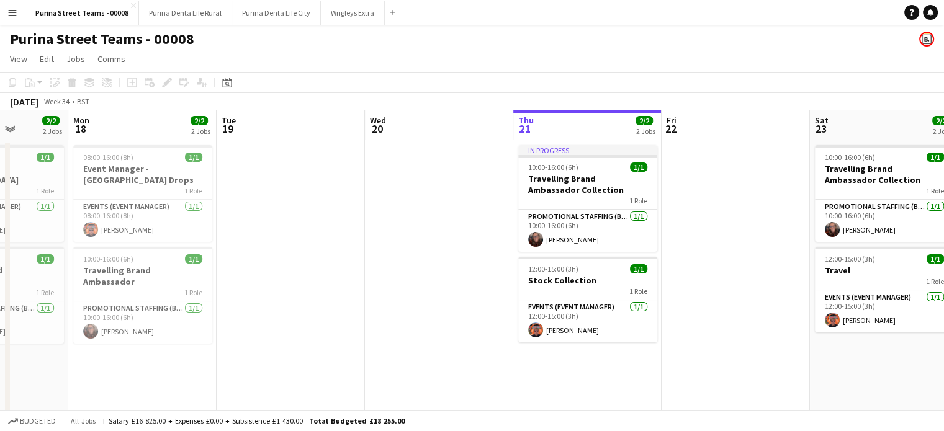
drag, startPoint x: 617, startPoint y: 254, endPoint x: 629, endPoint y: 251, distance: 12.7
click at [629, 251] on app-calendar-viewport "Fri 15 3/3 2 Jobs Sat 16 5/5 4 Jobs Sun 17 2/2 2 Jobs Mon 18 2/2 2 Jobs Tue 19 …" at bounding box center [472, 351] width 944 height 483
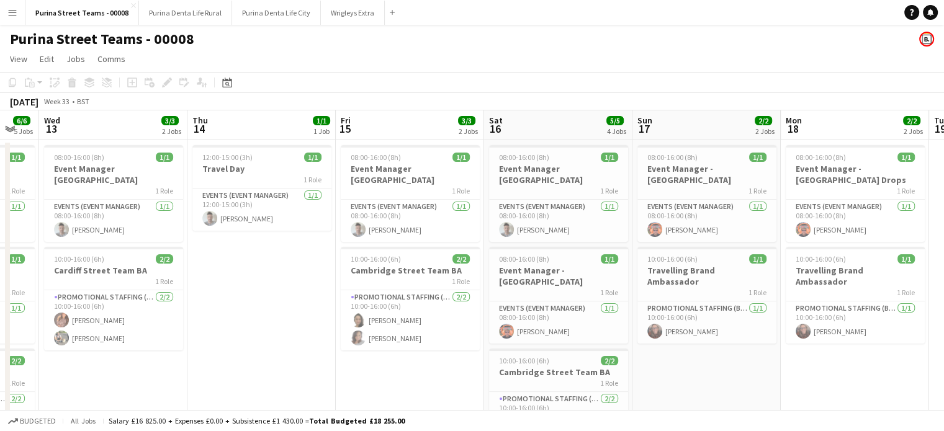
scroll to position [0, 256]
drag, startPoint x: 352, startPoint y: 272, endPoint x: 490, endPoint y: 272, distance: 137.7
click at [490, 272] on app-calendar-viewport "Mon 11 3/3 3 Jobs Tue 12 6/6 5 Jobs Wed 13 3/3 2 Jobs Thu 14 1/1 1 Job Fri 15 3…" at bounding box center [472, 403] width 944 height 586
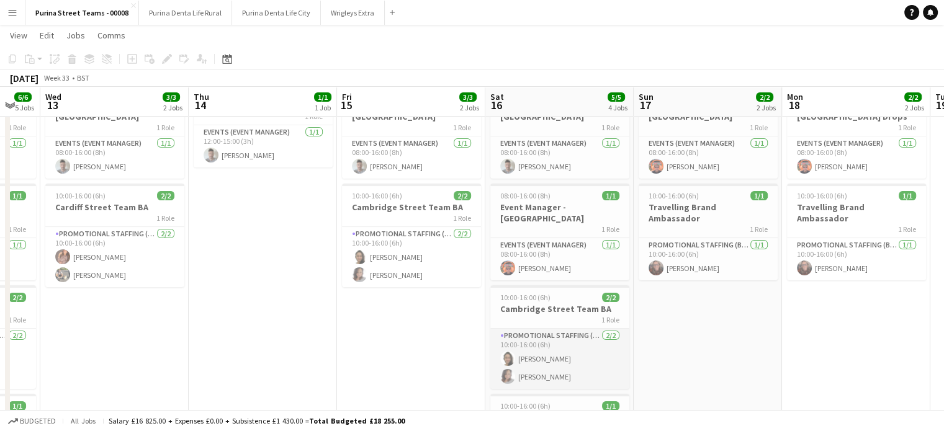
click at [545, 357] on app-card-role "Promotional Staffing (Brand Ambassadors) [DATE] 10:00-16:00 (6h) [PERSON_NAME] …" at bounding box center [559, 359] width 139 height 60
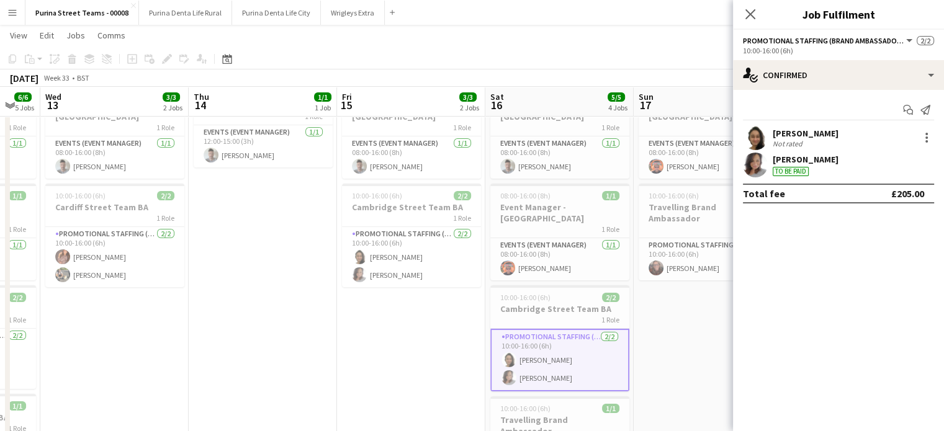
click at [798, 157] on div "[PERSON_NAME]" at bounding box center [805, 159] width 66 height 11
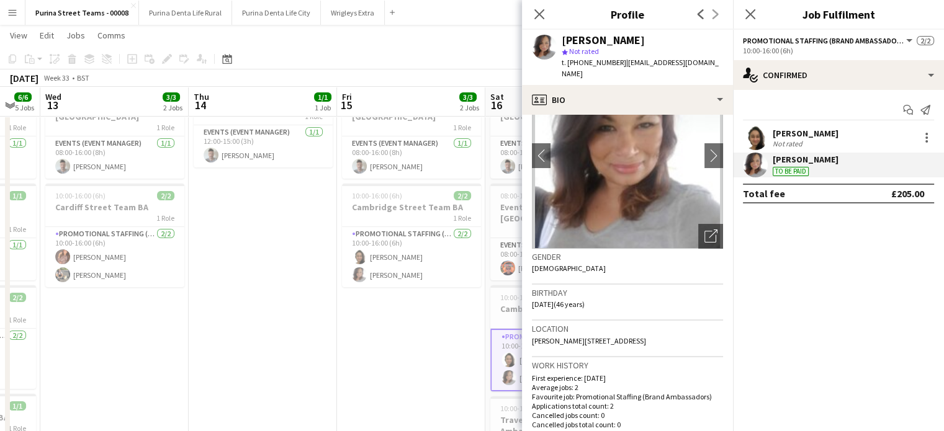
click at [646, 336] on span "[PERSON_NAME][STREET_ADDRESS]" at bounding box center [589, 340] width 114 height 9
drag, startPoint x: 714, startPoint y: 64, endPoint x: 620, endPoint y: 67, distance: 93.7
click at [620, 67] on div "[PERSON_NAME] star Not rated t. [PHONE_NUMBER] | [EMAIL_ADDRESS][DOMAIN_NAME]" at bounding box center [627, 57] width 211 height 55
copy span "[EMAIL_ADDRESS][DOMAIN_NAME]"
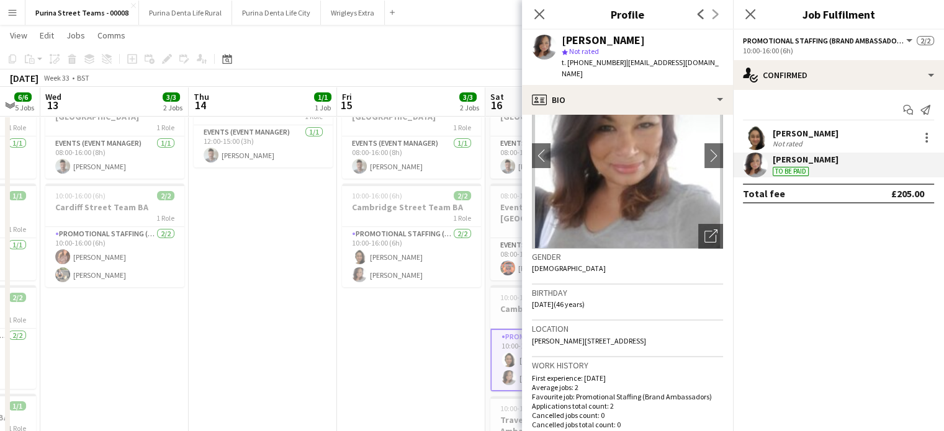
click at [836, 182] on app-confirmed-crew "[PERSON_NAME] Not rated [PERSON_NAME] To be paid Total fee £205.00" at bounding box center [838, 164] width 211 height 78
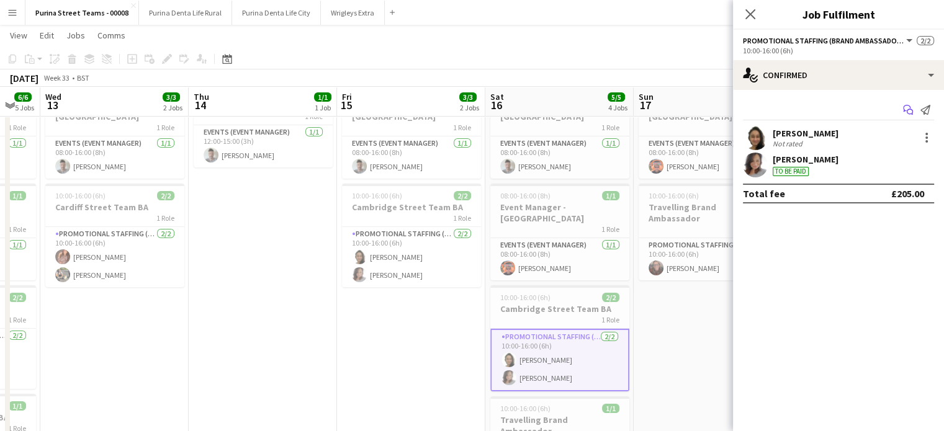
click at [907, 111] on icon "Start chat" at bounding box center [908, 110] width 10 height 10
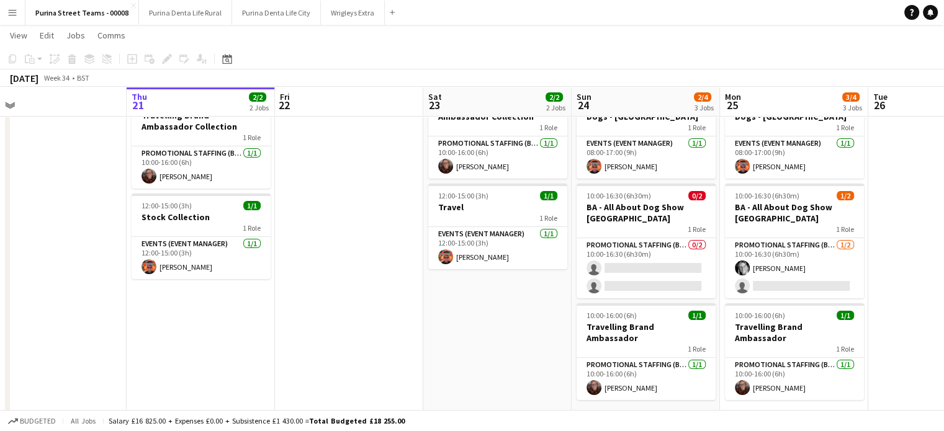
scroll to position [0, 351]
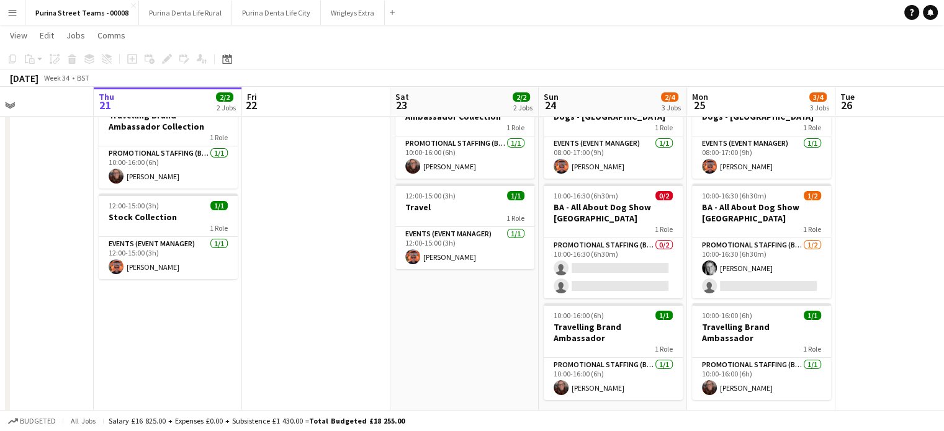
drag, startPoint x: 506, startPoint y: 341, endPoint x: 452, endPoint y: 331, distance: 55.5
click at [452, 331] on app-calendar-viewport "Mon 18 2/2 2 Jobs Tue 19 Wed 20 Thu 21 2/2 2 Jobs Fri 22 Sat 23 2/2 2 Jobs Sun …" at bounding box center [472, 207] width 944 height 442
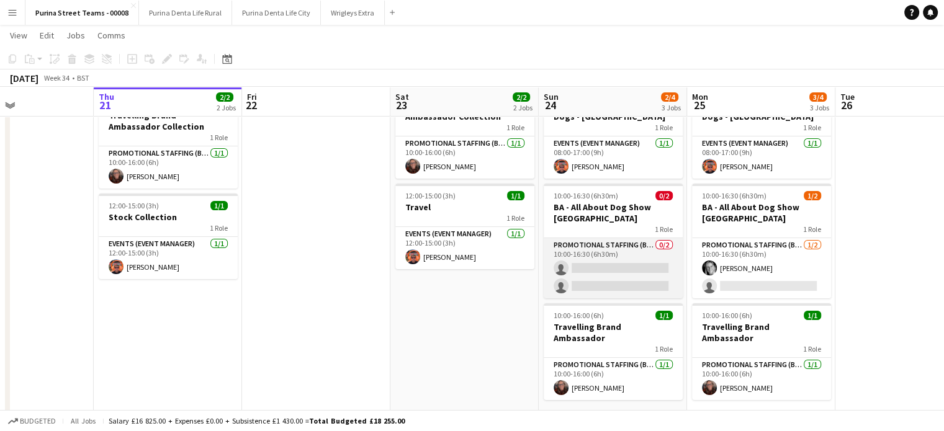
click at [596, 282] on app-card-role "Promotional Staffing (Brand Ambassadors) 0/2 10:00-16:30 (6h30m) single-neutral…" at bounding box center [612, 268] width 139 height 60
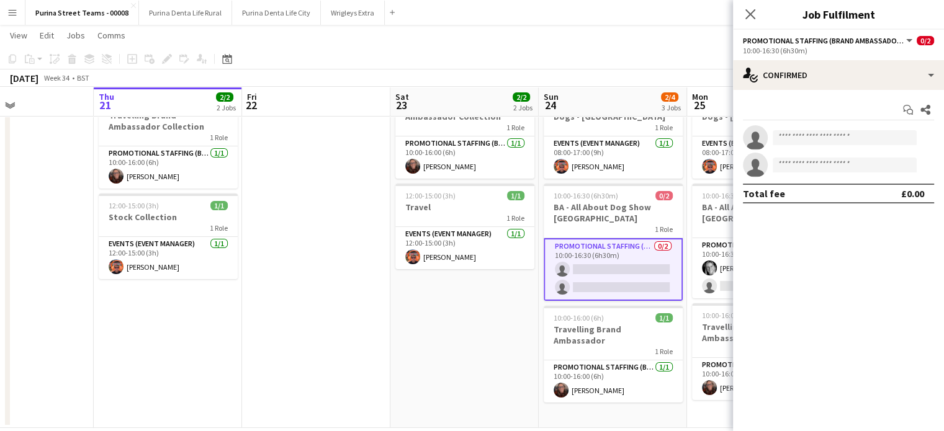
click at [420, 320] on app-date-cell "10:00-16:00 (6h) 1/1 Travelling Brand Ambassador Collection 1 Role Promotional …" at bounding box center [464, 252] width 148 height 351
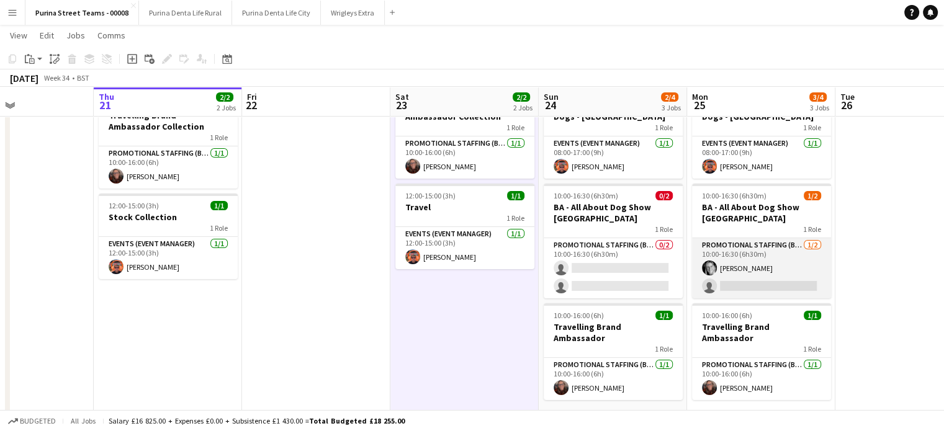
click at [740, 272] on app-card-role "Promotional Staffing (Brand Ambassadors) [DATE] 10:00-16:30 (6h30m) [PERSON_NAM…" at bounding box center [761, 268] width 139 height 60
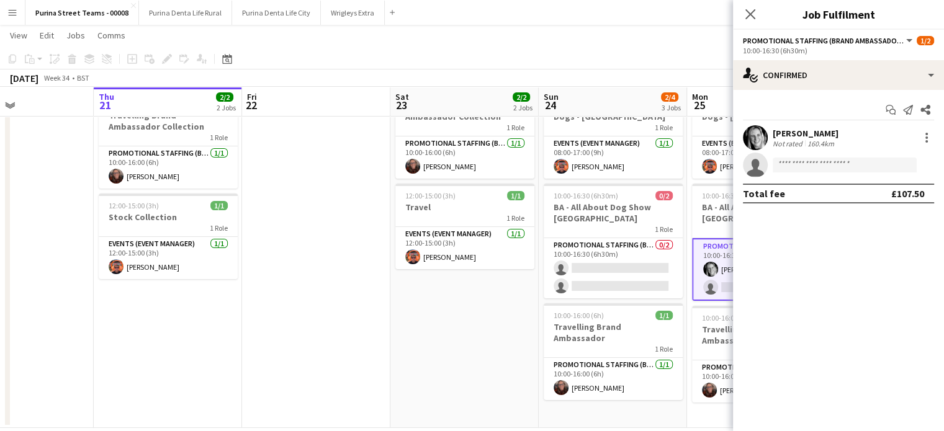
click at [821, 132] on div "[PERSON_NAME]" at bounding box center [805, 133] width 66 height 11
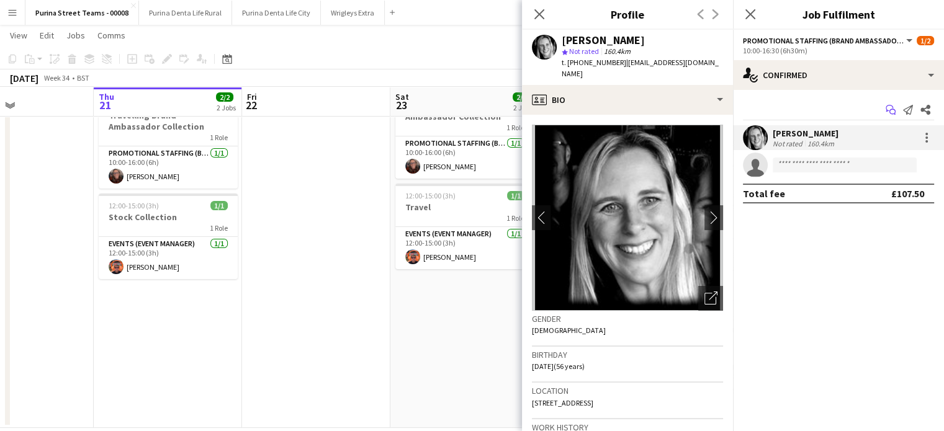
click at [889, 108] on icon "Start chat" at bounding box center [890, 110] width 10 height 10
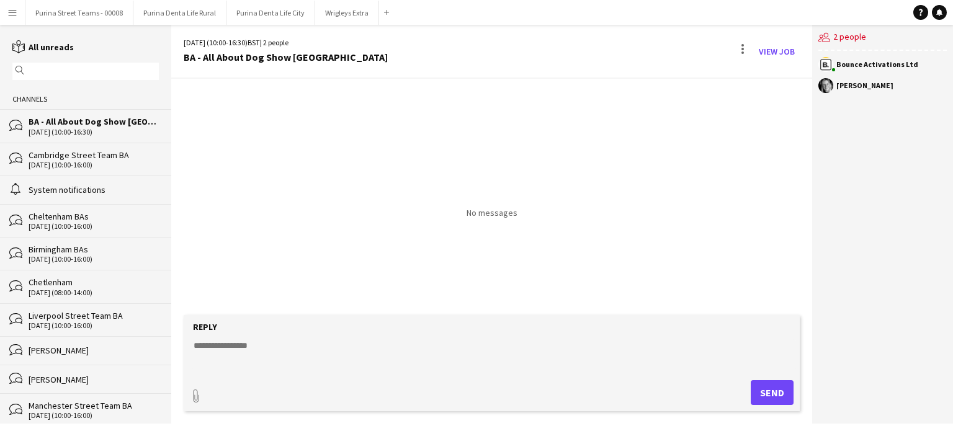
click at [517, 354] on textarea at bounding box center [494, 355] width 604 height 32
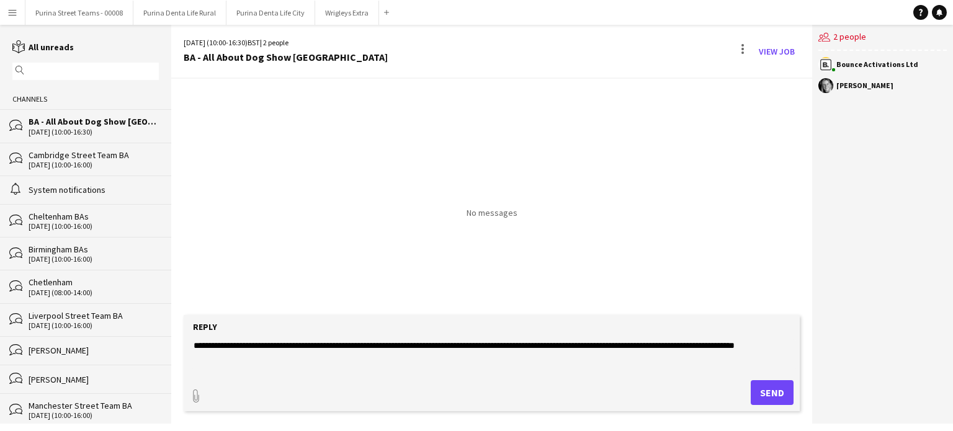
type textarea "**********"
click at [771, 387] on button "Send" at bounding box center [772, 392] width 43 height 25
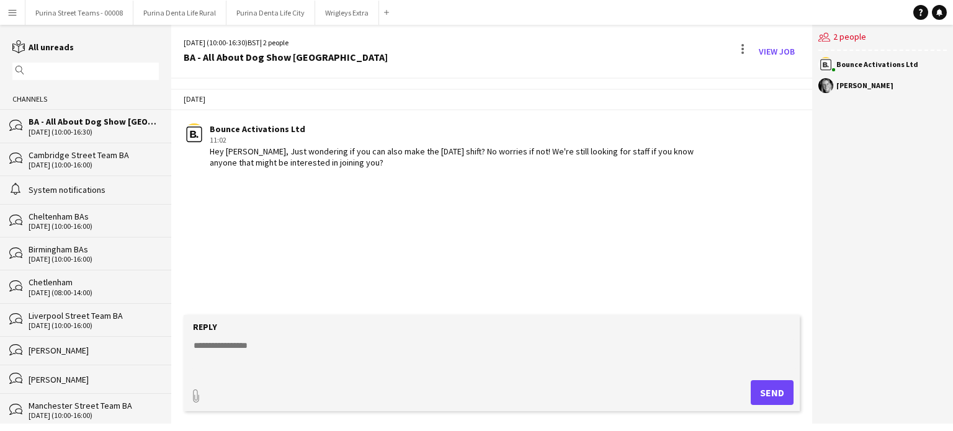
click at [361, 225] on div "[DATE] Bounce Activations Ltd 11:02 Hey [PERSON_NAME], Just wondering if you ca…" at bounding box center [491, 197] width 641 height 236
click at [853, 84] on div "[PERSON_NAME]" at bounding box center [864, 85] width 57 height 7
click at [45, 14] on button "Purina Street Teams - 00008 Close" at bounding box center [79, 13] width 108 height 24
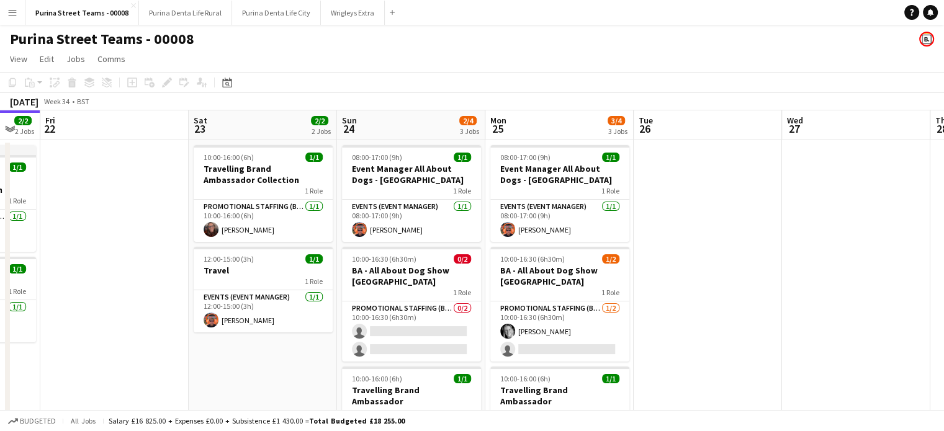
drag, startPoint x: 703, startPoint y: 305, endPoint x: 461, endPoint y: 295, distance: 242.2
click at [461, 295] on app-calendar-viewport "Mon 18 2/2 2 Jobs Tue 19 Wed 20 Thu 21 2/2 2 Jobs Fri 22 Sat 23 2/2 2 Jobs Sun …" at bounding box center [472, 300] width 944 height 381
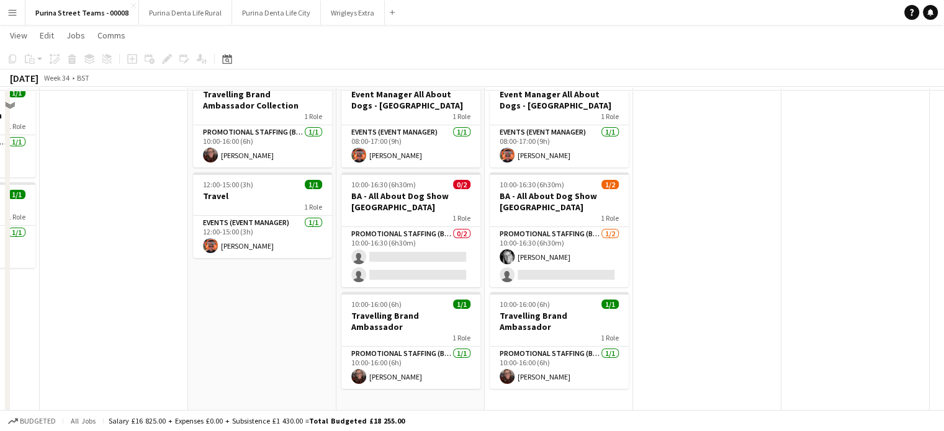
scroll to position [79, 0]
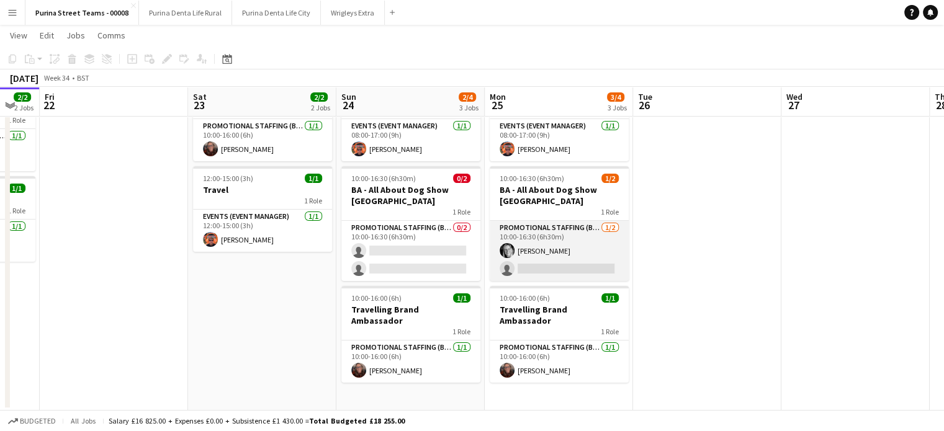
click at [541, 251] on app-card-role "Promotional Staffing (Brand Ambassadors) [DATE] 10:00-16:30 (6h30m) [PERSON_NAM…" at bounding box center [559, 251] width 139 height 60
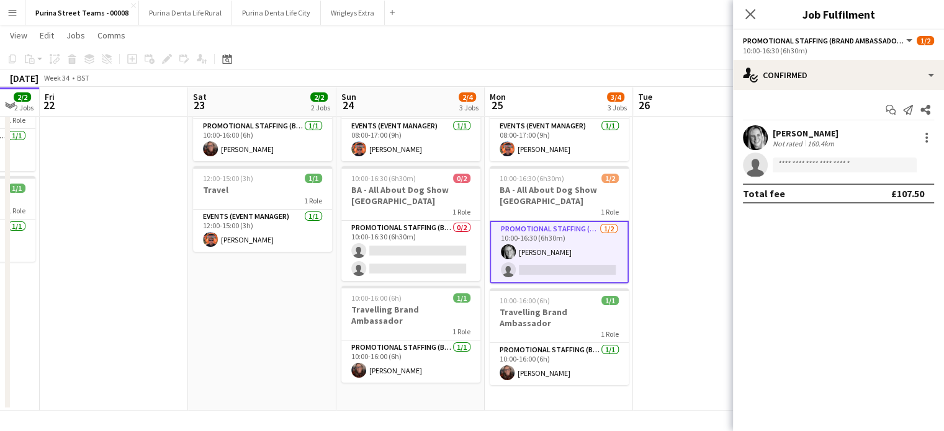
click at [802, 131] on div "[PERSON_NAME]" at bounding box center [805, 133] width 66 height 11
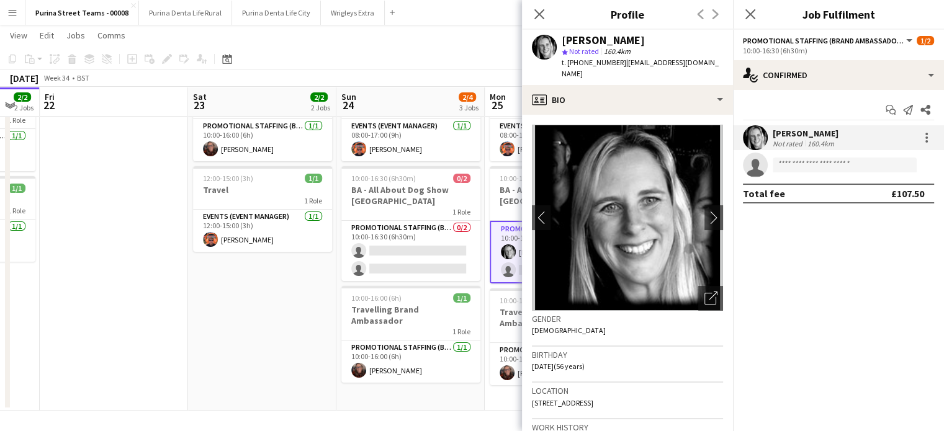
click at [254, 337] on app-date-cell "10:00-16:00 (6h) 1/1 Travelling Brand Ambassador Collection 1 Role Promotional …" at bounding box center [262, 235] width 148 height 351
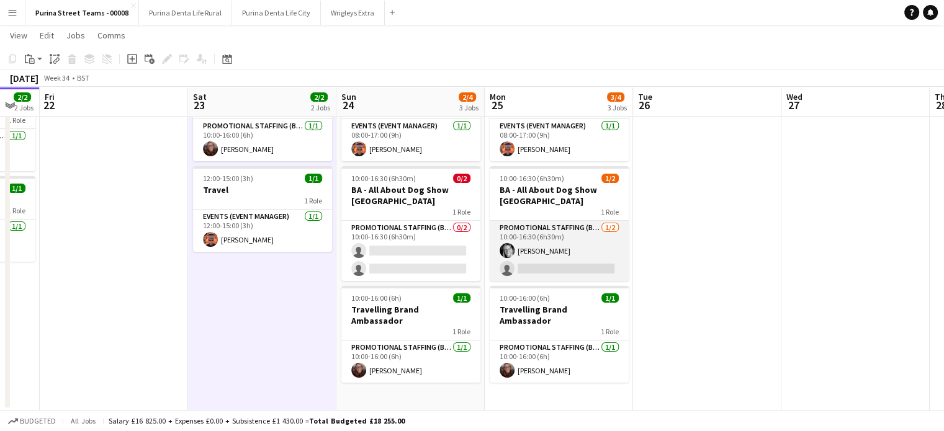
click at [539, 250] on app-card-role "Promotional Staffing (Brand Ambassadors) [DATE] 10:00-16:30 (6h30m) [PERSON_NAM…" at bounding box center [559, 251] width 139 height 60
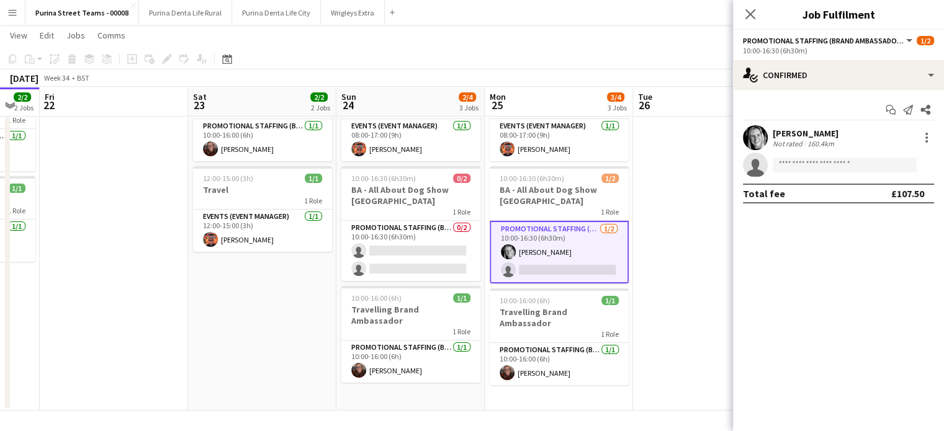
click at [795, 133] on div "[PERSON_NAME]" at bounding box center [805, 133] width 66 height 11
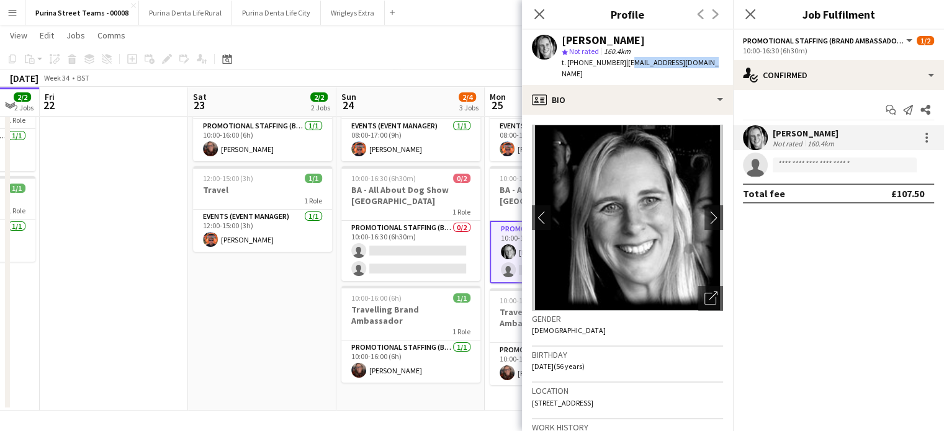
drag, startPoint x: 622, startPoint y: 63, endPoint x: 710, endPoint y: 61, distance: 88.1
click at [710, 61] on app-profile-header "[PERSON_NAME] star Not rated 160.4km t. [PHONE_NUMBER] | [EMAIL_ADDRESS][DOMAIN…" at bounding box center [627, 57] width 211 height 55
click at [682, 62] on span "| [EMAIL_ADDRESS][DOMAIN_NAME]" at bounding box center [639, 68] width 157 height 20
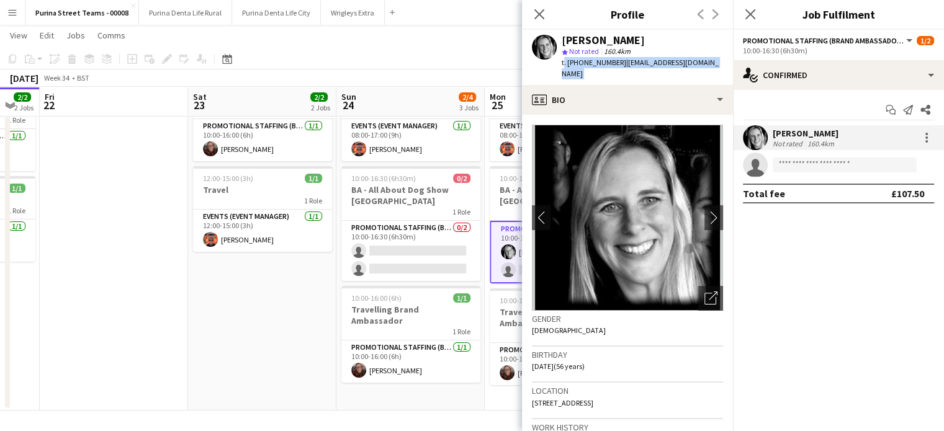
click at [682, 62] on span "| [EMAIL_ADDRESS][DOMAIN_NAME]" at bounding box center [639, 68] width 157 height 20
click at [712, 61] on app-profile-header "[PERSON_NAME] star Not rated 160.4km t. [PHONE_NUMBER] | [EMAIL_ADDRESS][DOMAIN…" at bounding box center [627, 57] width 211 height 55
drag, startPoint x: 687, startPoint y: 65, endPoint x: 621, endPoint y: 66, distance: 66.4
click at [621, 66] on div "[PERSON_NAME] star Not rated 160.4km t. [PHONE_NUMBER] | [EMAIL_ADDRESS][DOMAIN…" at bounding box center [627, 57] width 211 height 55
copy span "[EMAIL_ADDRESS][DOMAIN_NAME]"
